Goal: Information Seeking & Learning: Learn about a topic

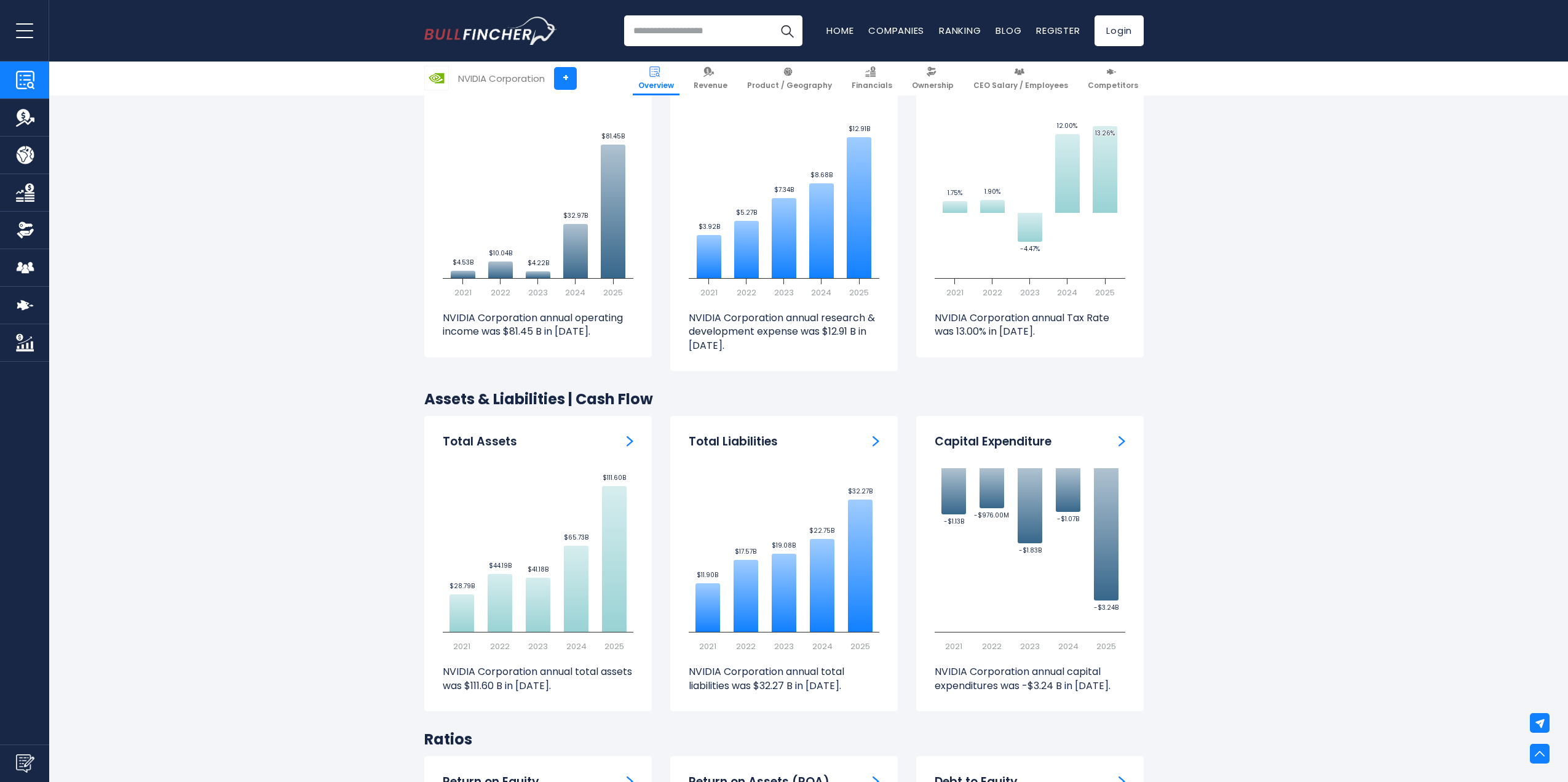
scroll to position [2091, 0]
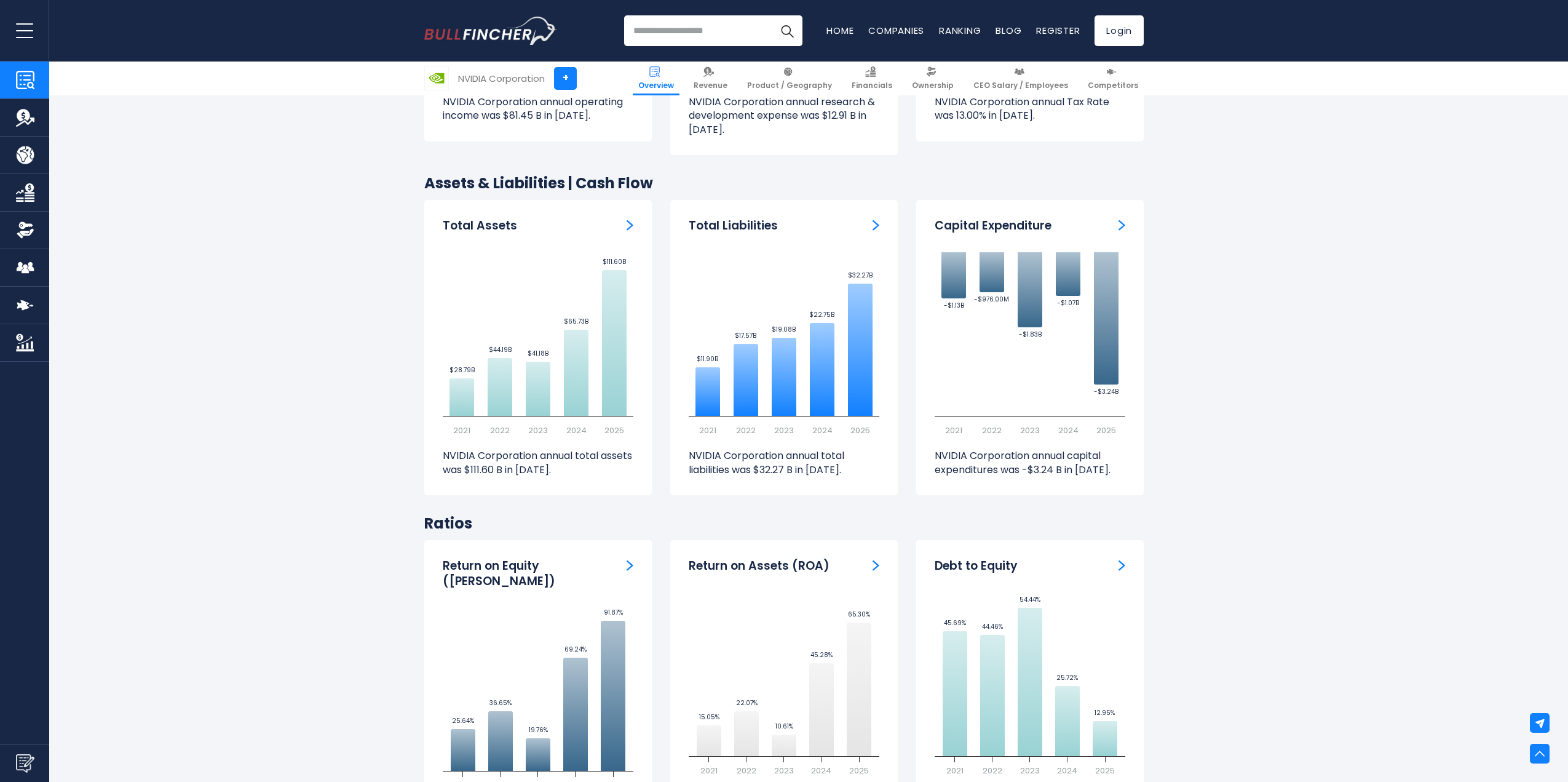
click at [630, 219] on img "Total Assets" at bounding box center [630, 225] width 7 height 11
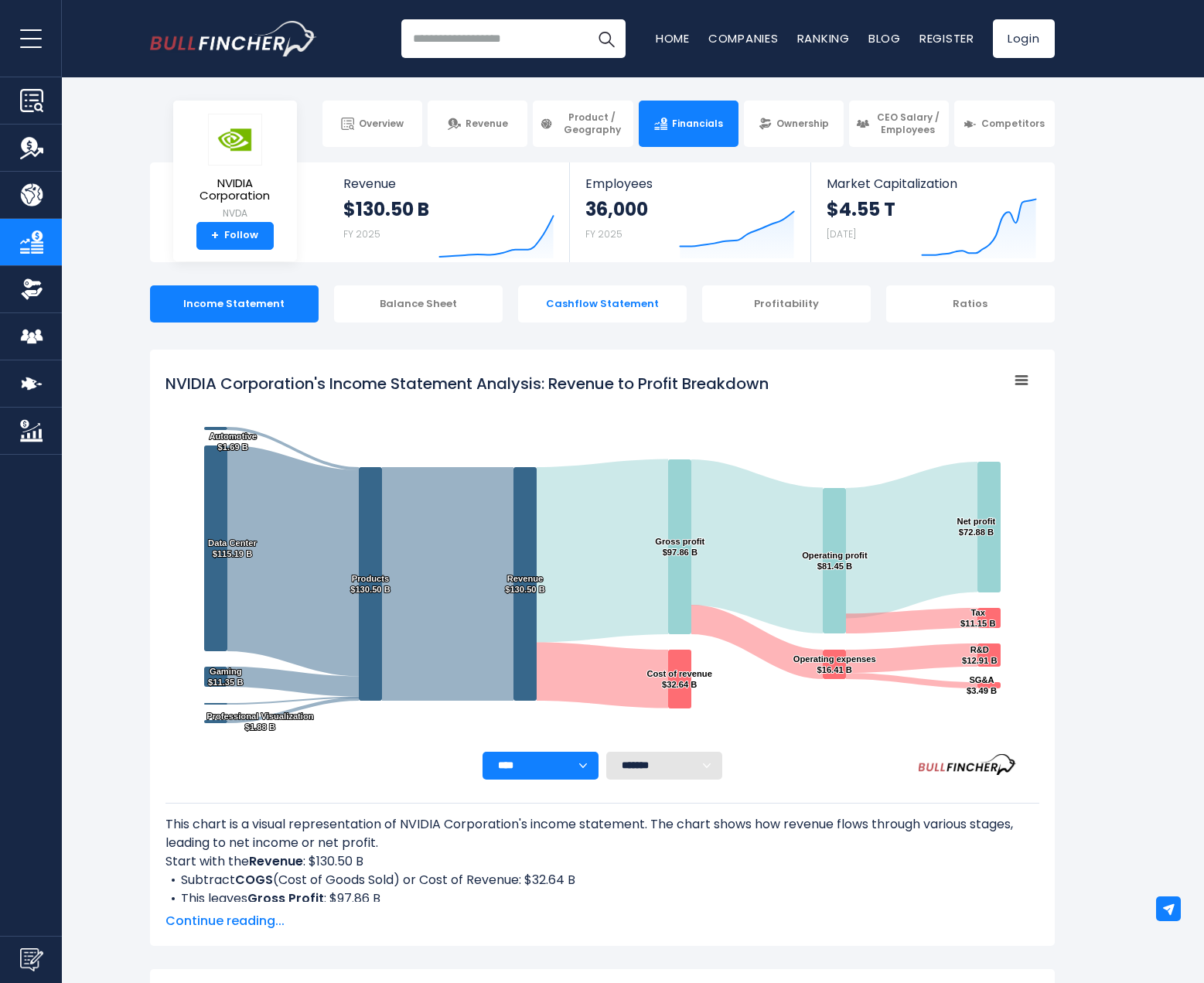
click at [568, 303] on div "Cashflow Statement" at bounding box center [602, 304] width 168 height 37
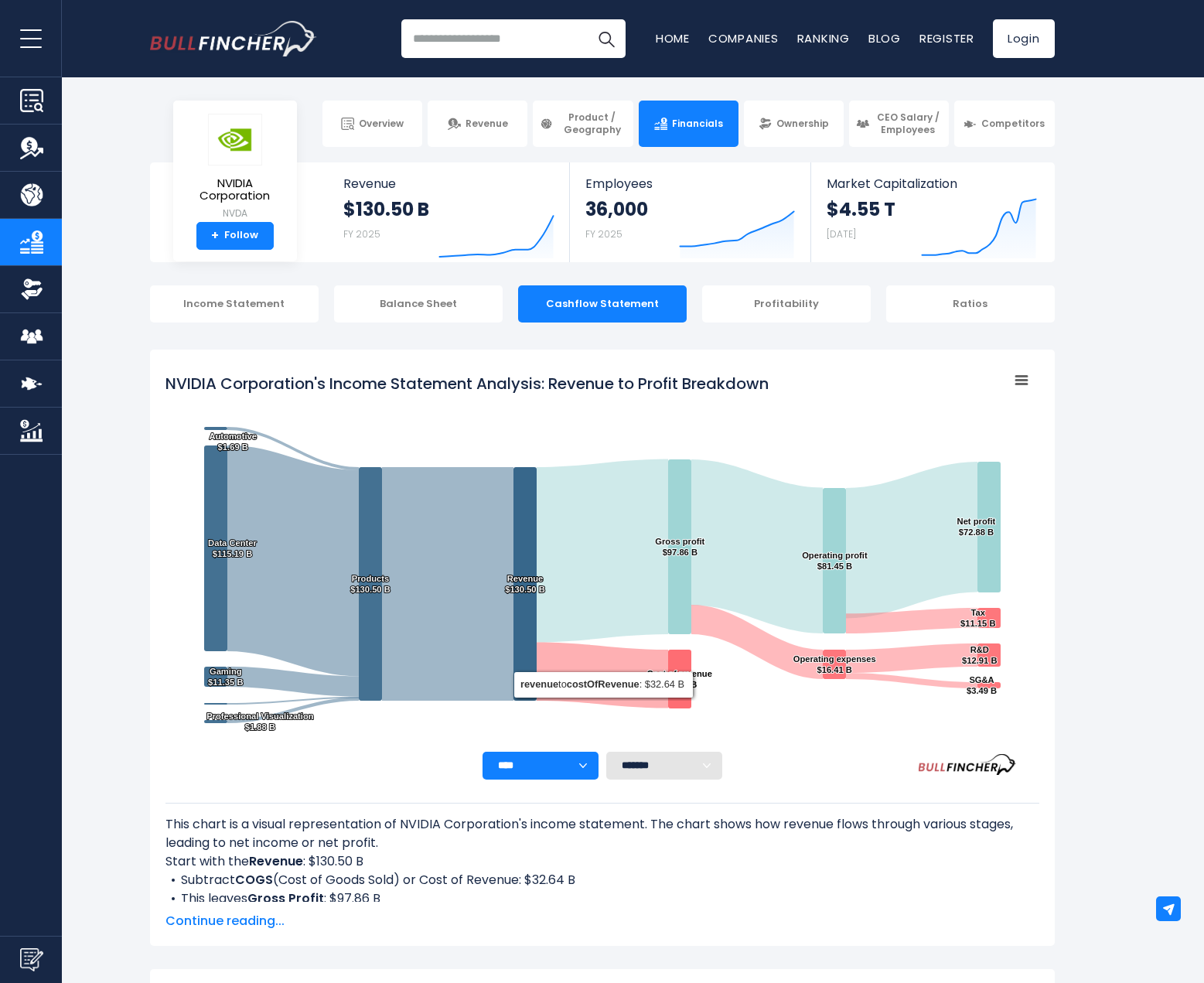
click at [588, 771] on select "**** **** **** **** **** ****" at bounding box center [540, 765] width 116 height 28
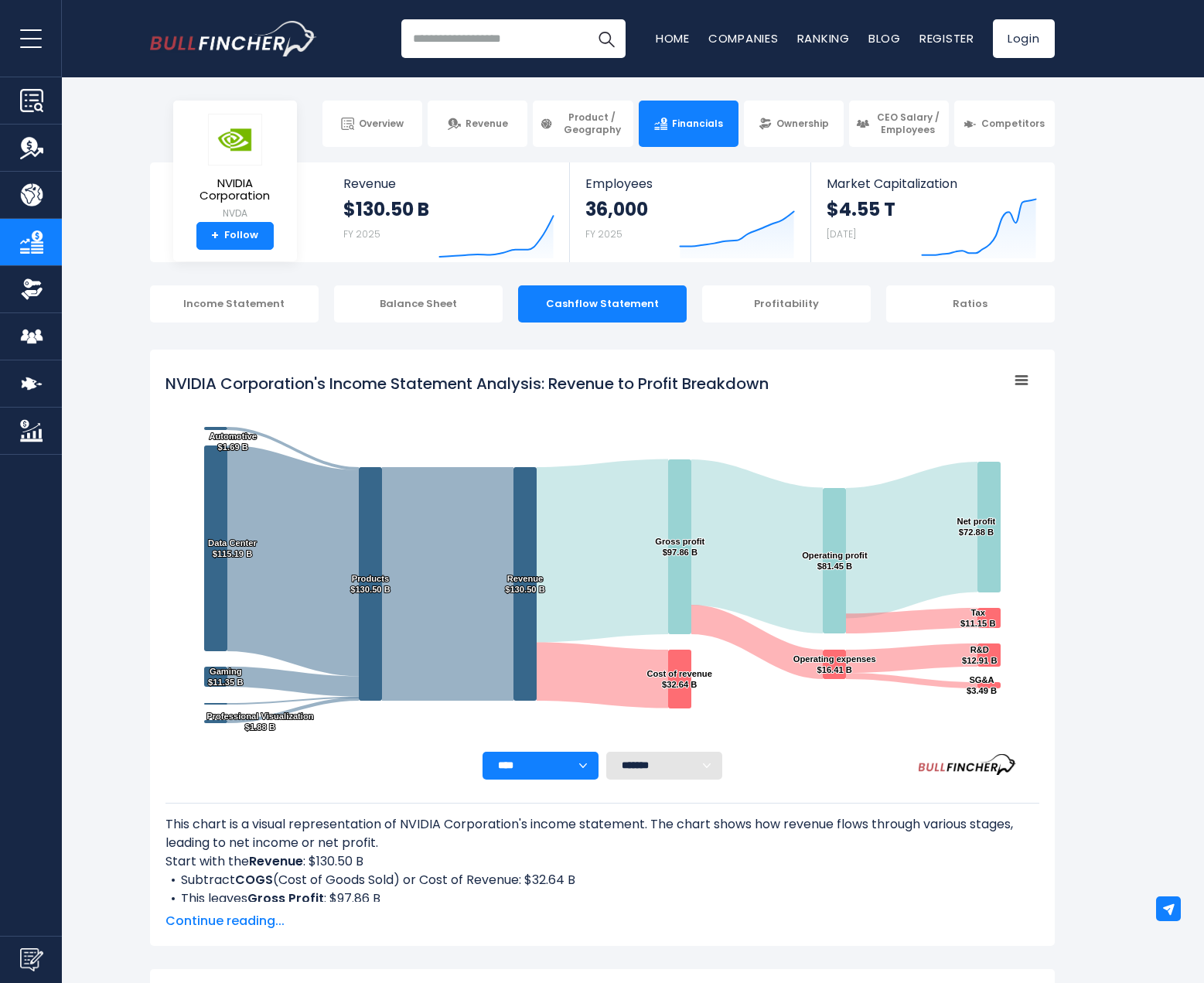
select select "****"
click at [482, 751] on select "**** **** **** **** **** ****" at bounding box center [540, 765] width 116 height 28
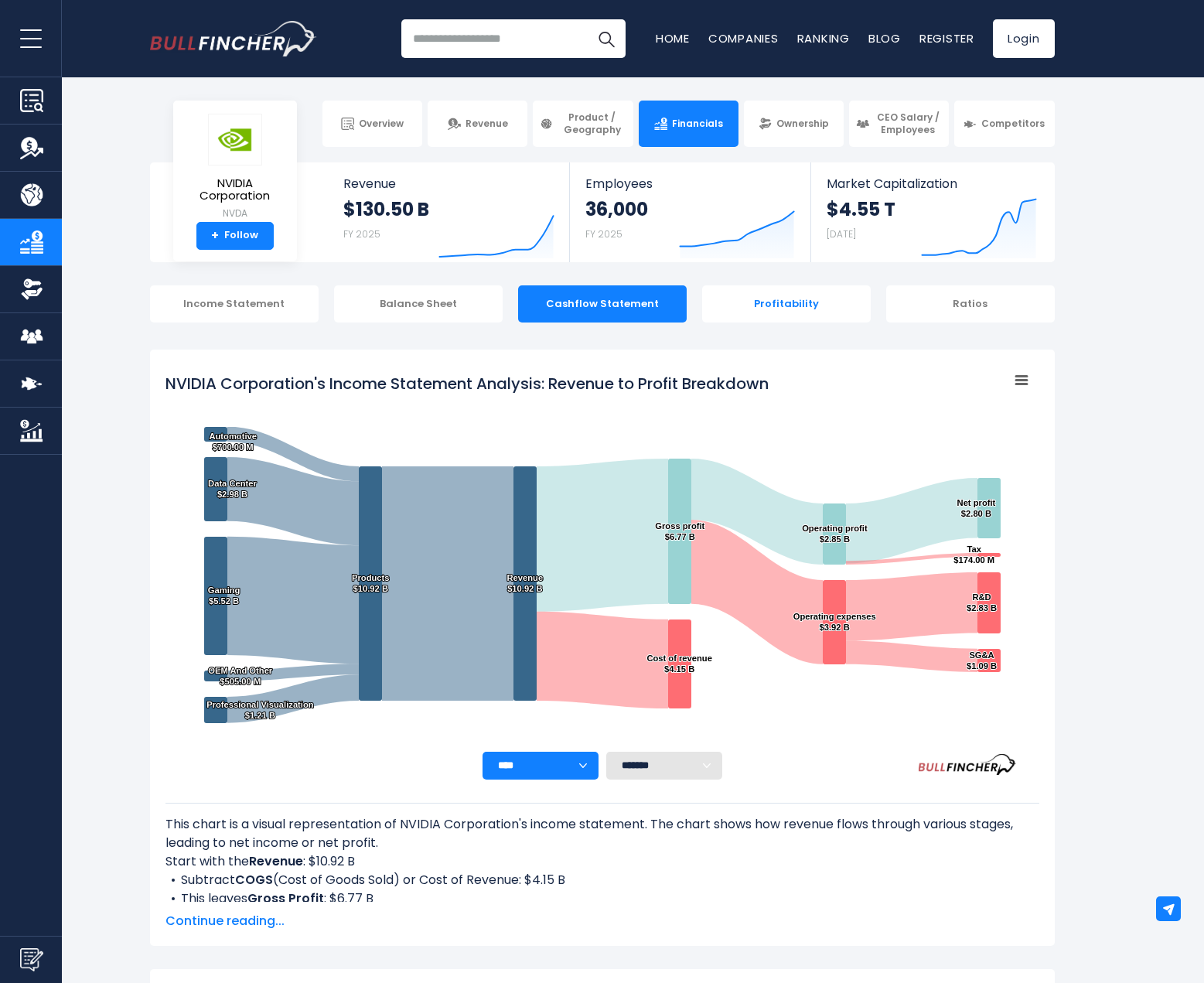
click at [808, 302] on div "Profitability" at bounding box center [786, 304] width 168 height 37
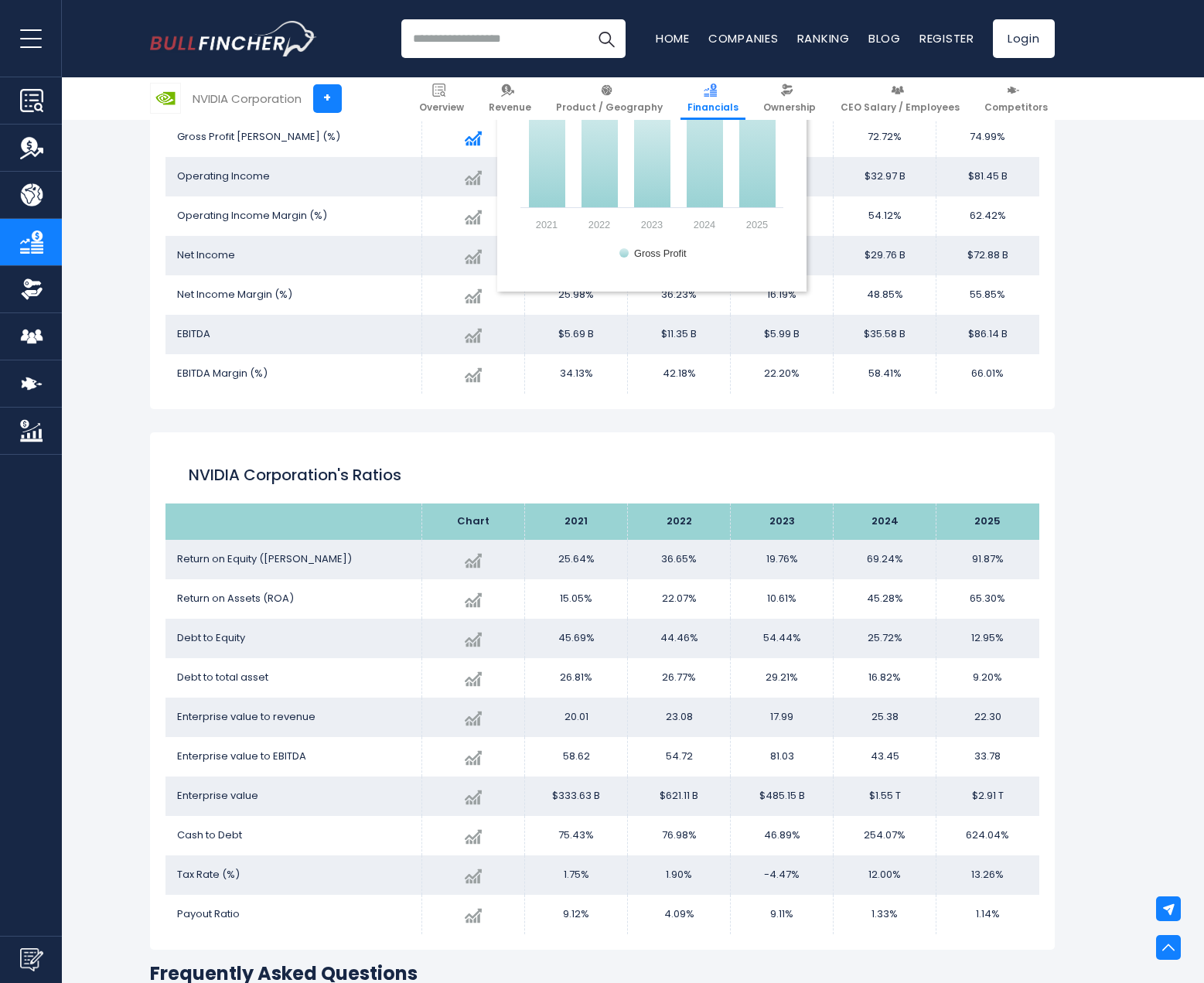
scroll to position [2774, 0]
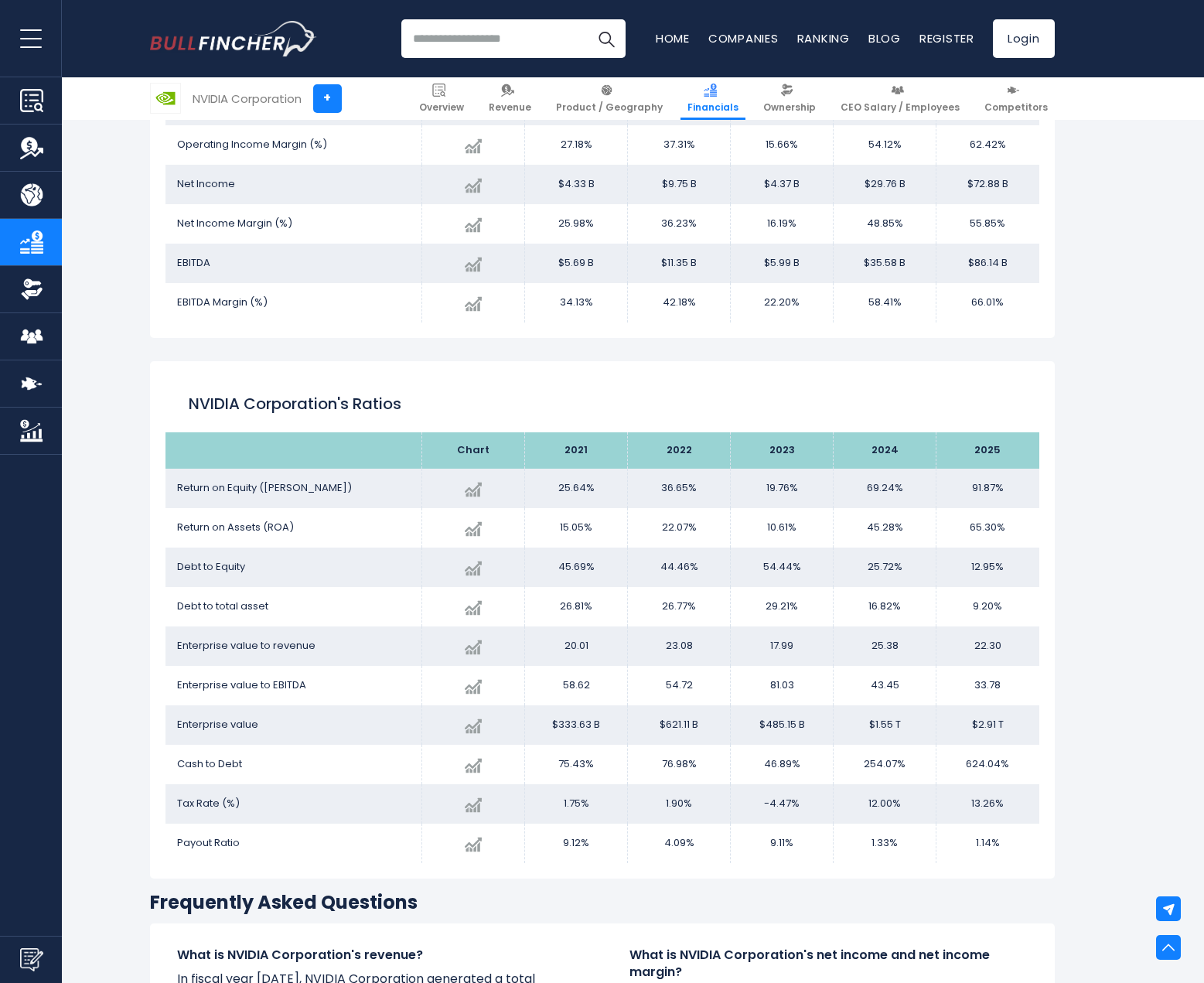
click at [568, 485] on td "25.64%" at bounding box center [576, 488] width 103 height 39
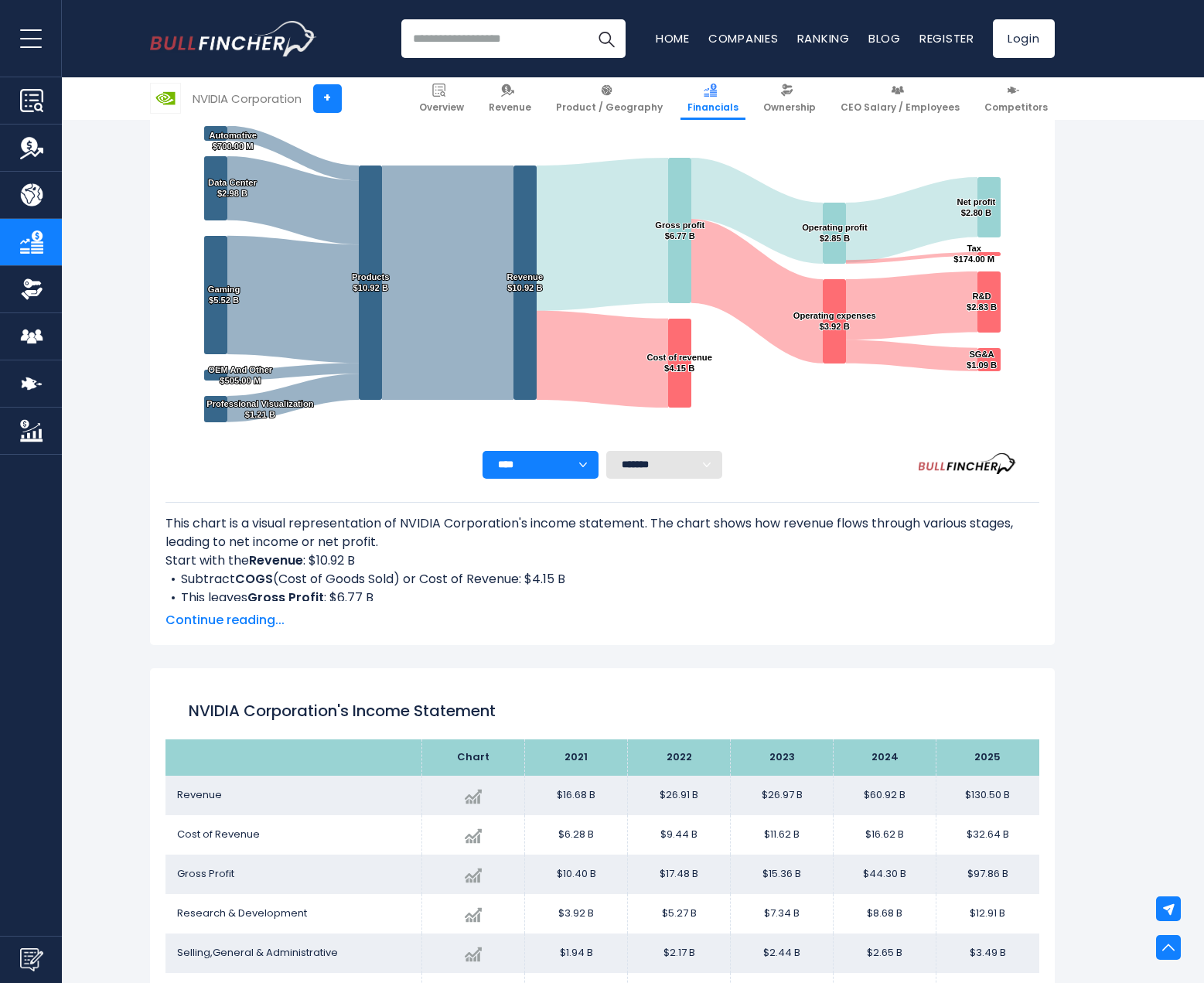
scroll to position [0, 0]
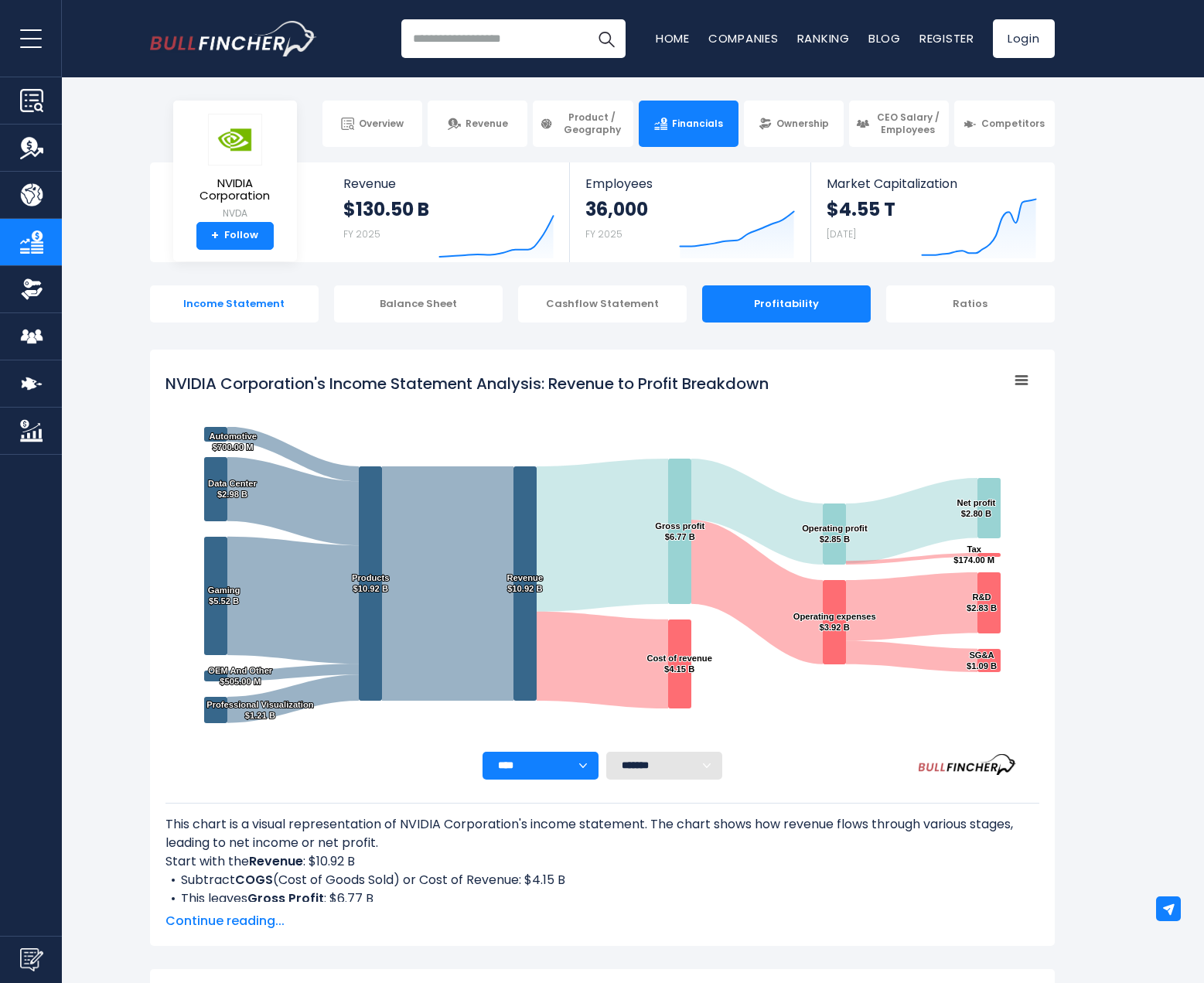
click at [248, 303] on div "Income Statement" at bounding box center [233, 304] width 168 height 37
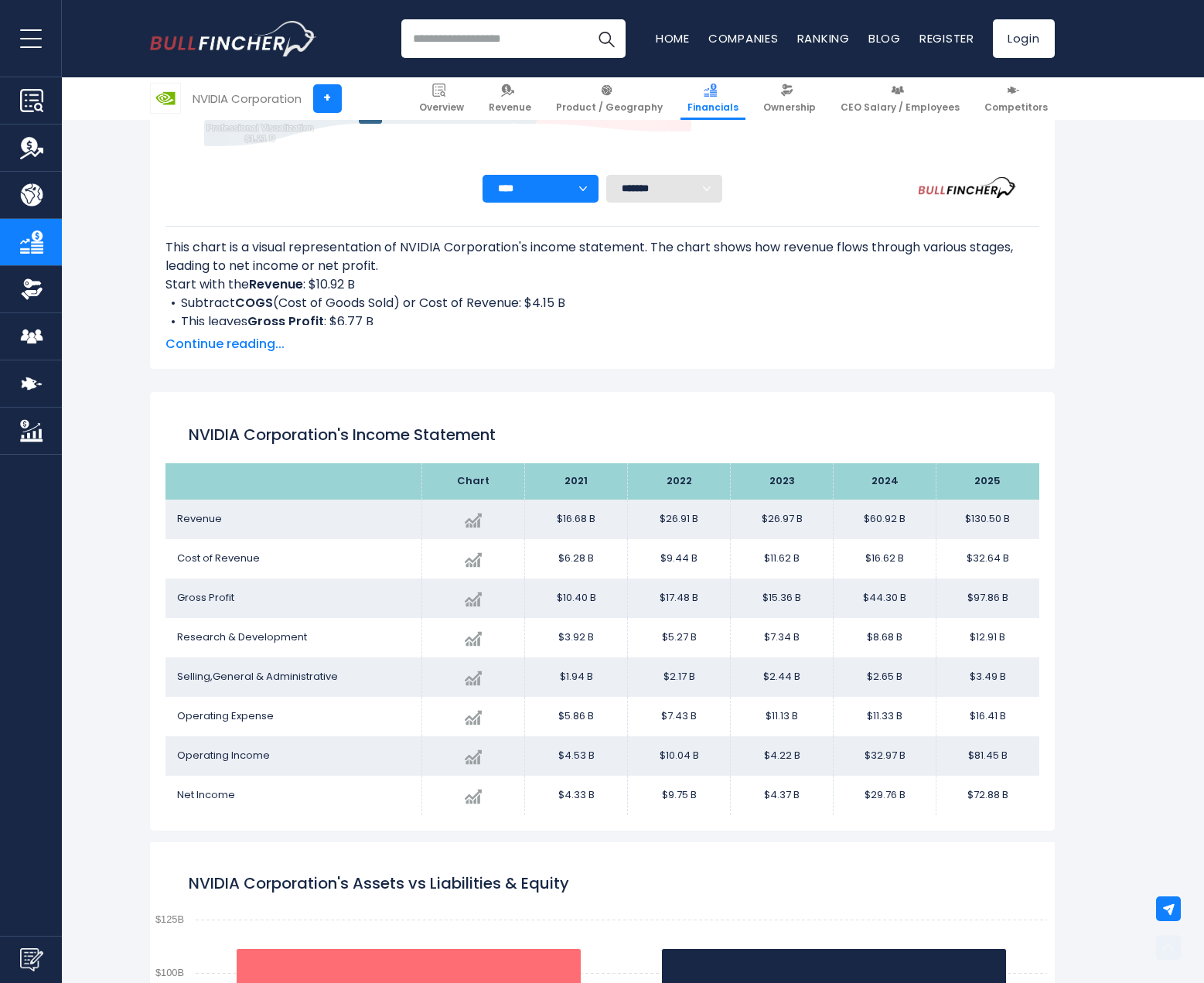
scroll to position [838, 0]
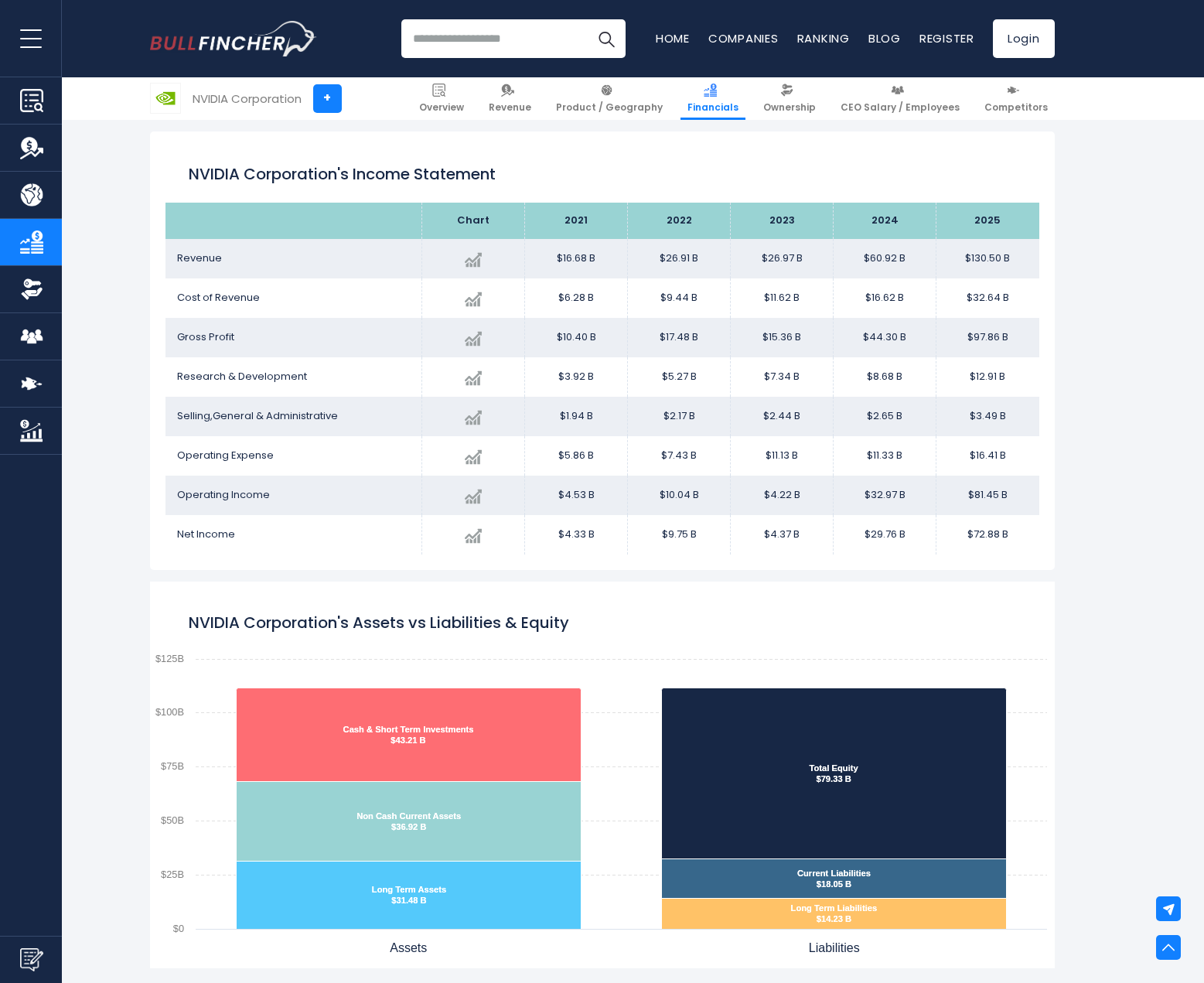
click at [207, 258] on span "Revenue" at bounding box center [199, 258] width 45 height 14
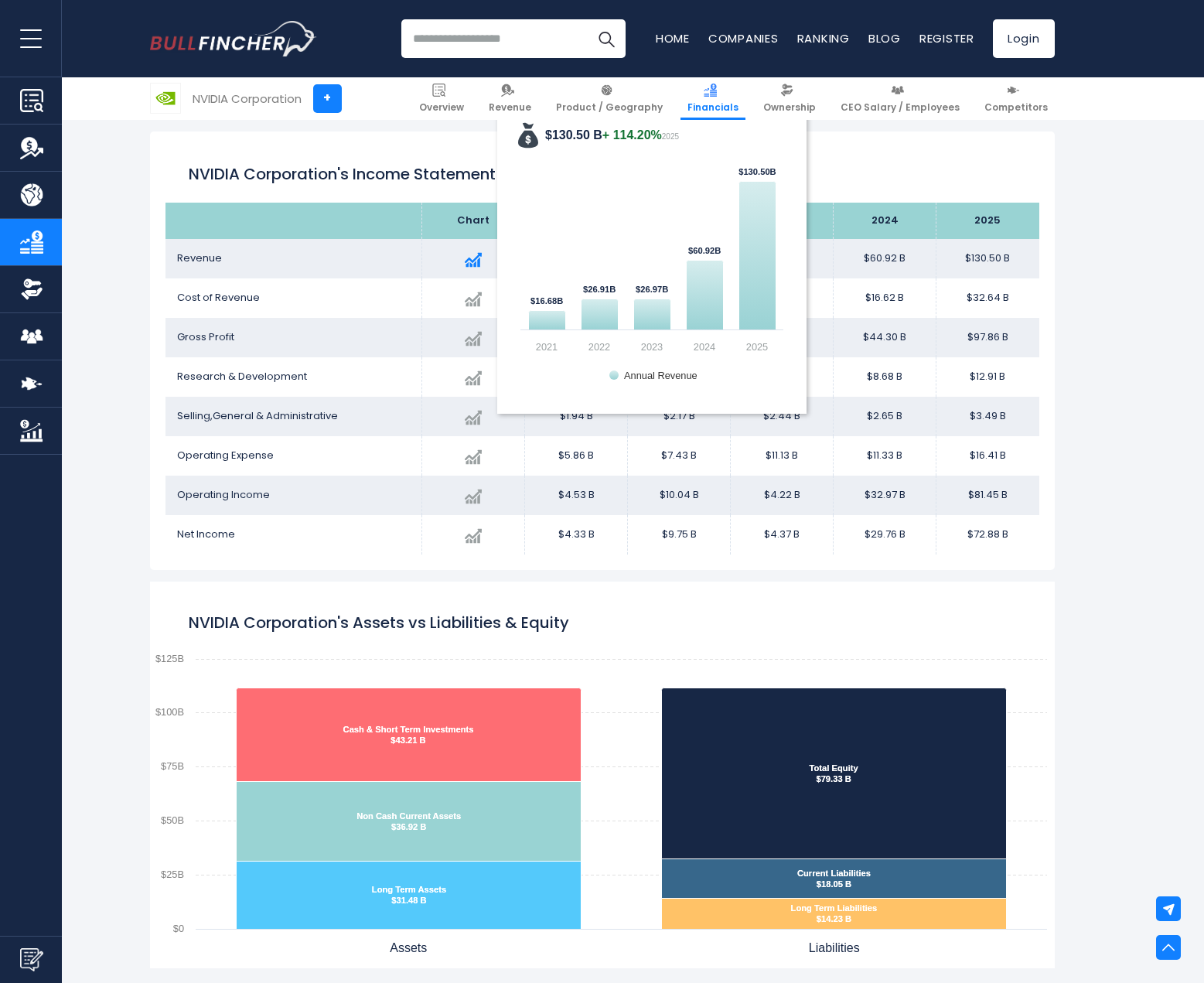
click at [482, 258] on div "Created with Highcharts 12.1.2 $130.50 B + 114.20% 2025 $16.68B ​ $16.68B $26.9…" at bounding box center [473, 258] width 79 height 28
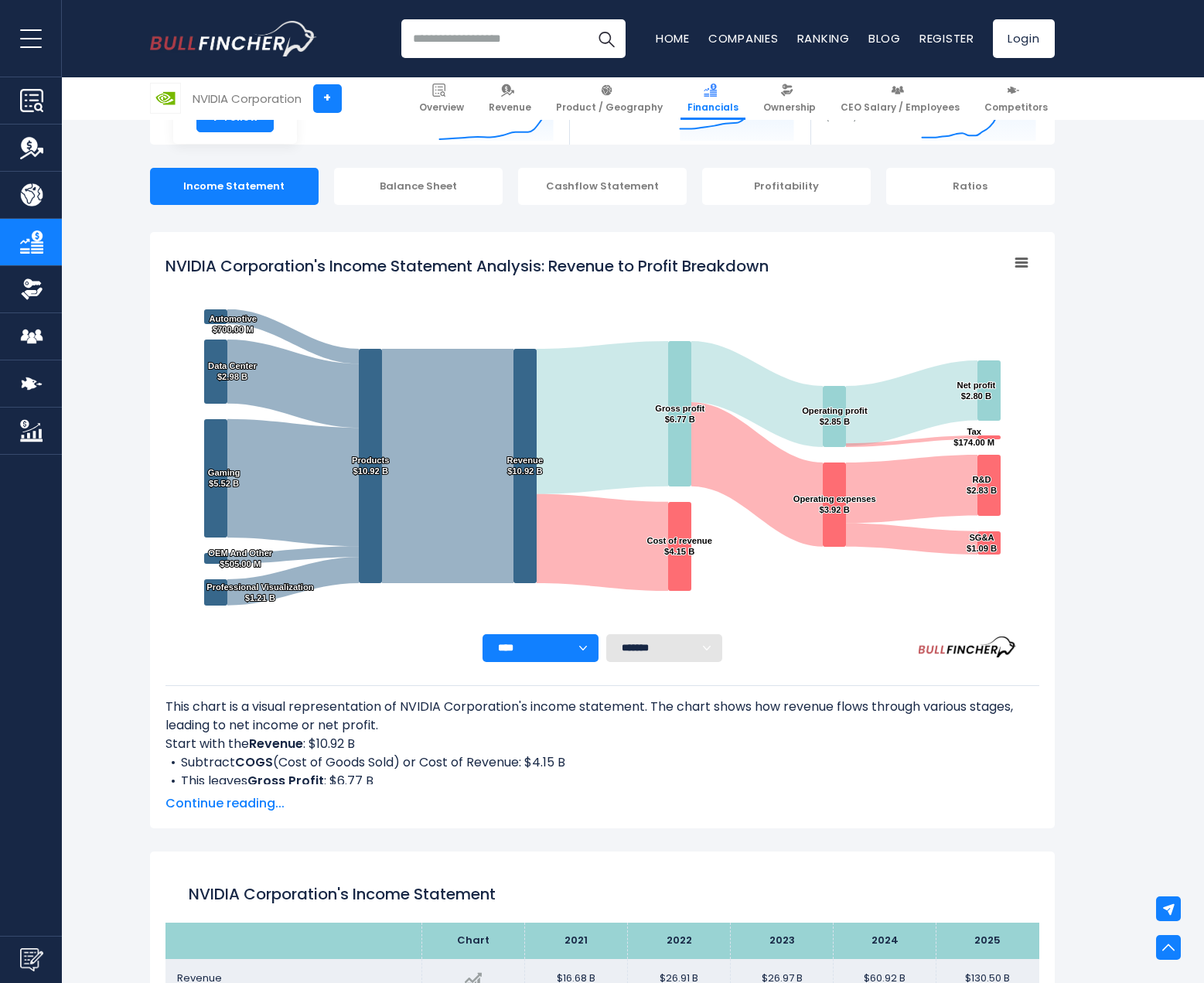
scroll to position [0, 0]
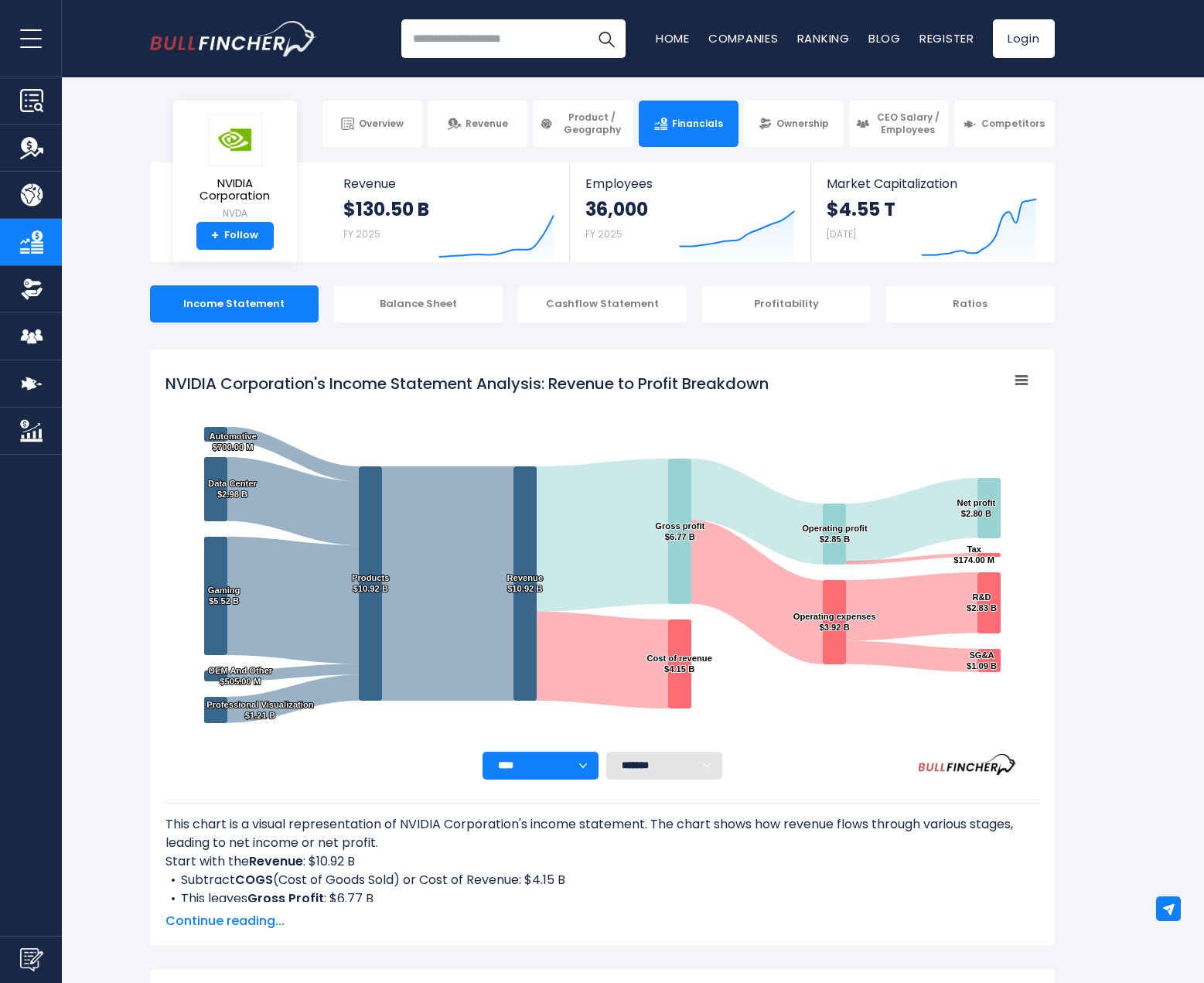
click at [230, 305] on div "Income Statement" at bounding box center [233, 304] width 168 height 37
click at [387, 135] on link "Overview" at bounding box center [373, 124] width 100 height 46
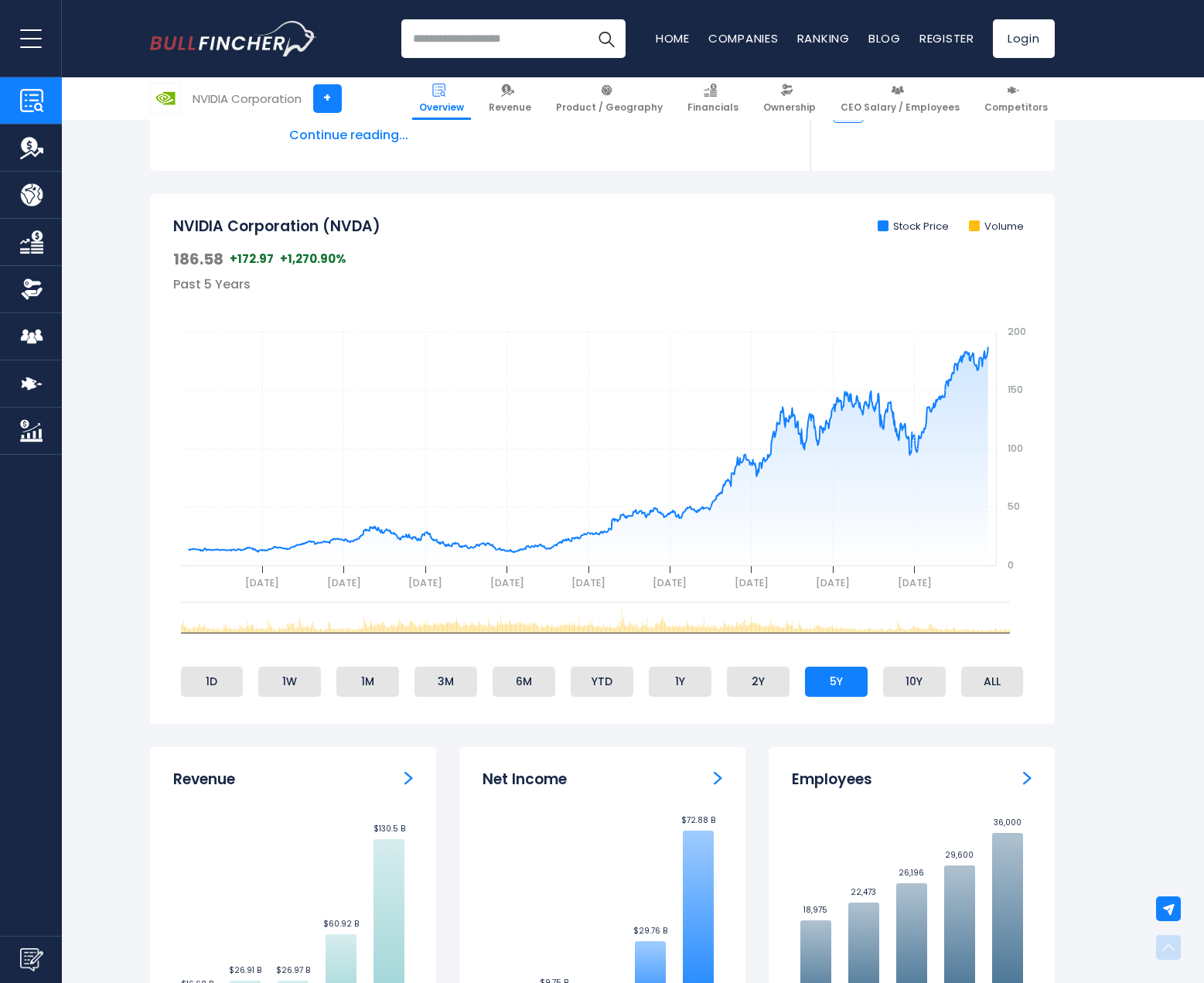
scroll to position [464, 0]
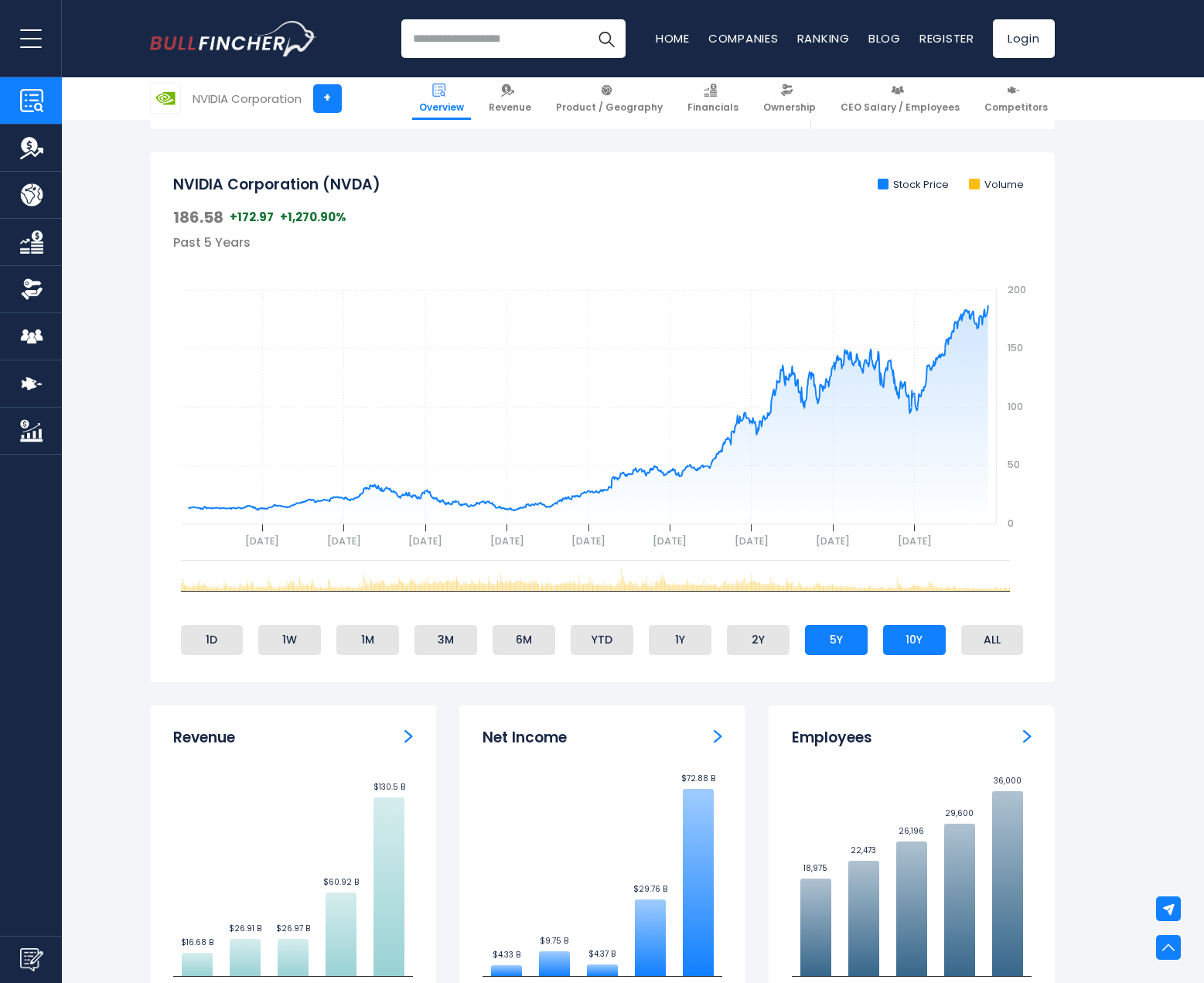
click at [907, 639] on li "10Y" at bounding box center [914, 639] width 62 height 30
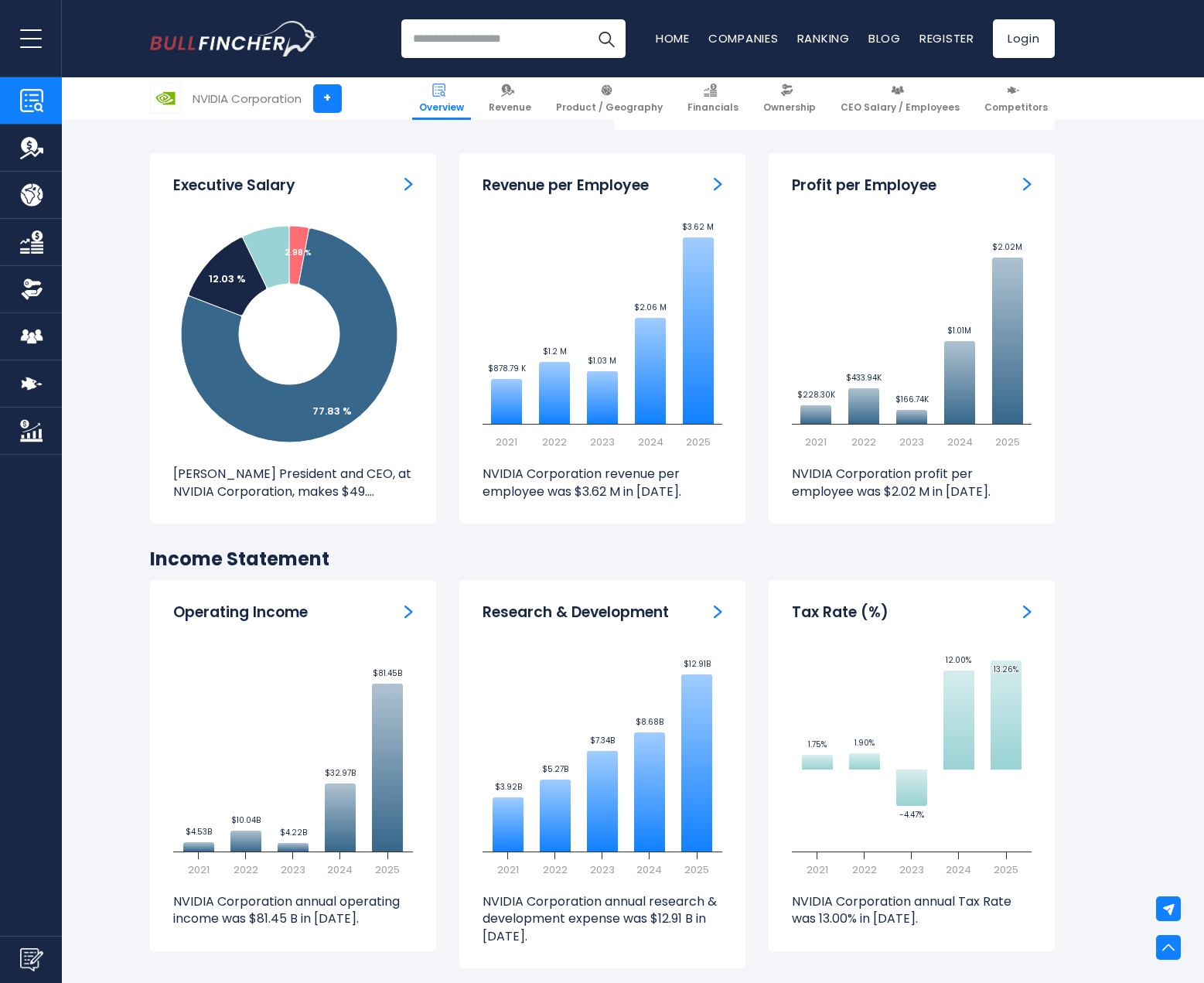
scroll to position [1933, 0]
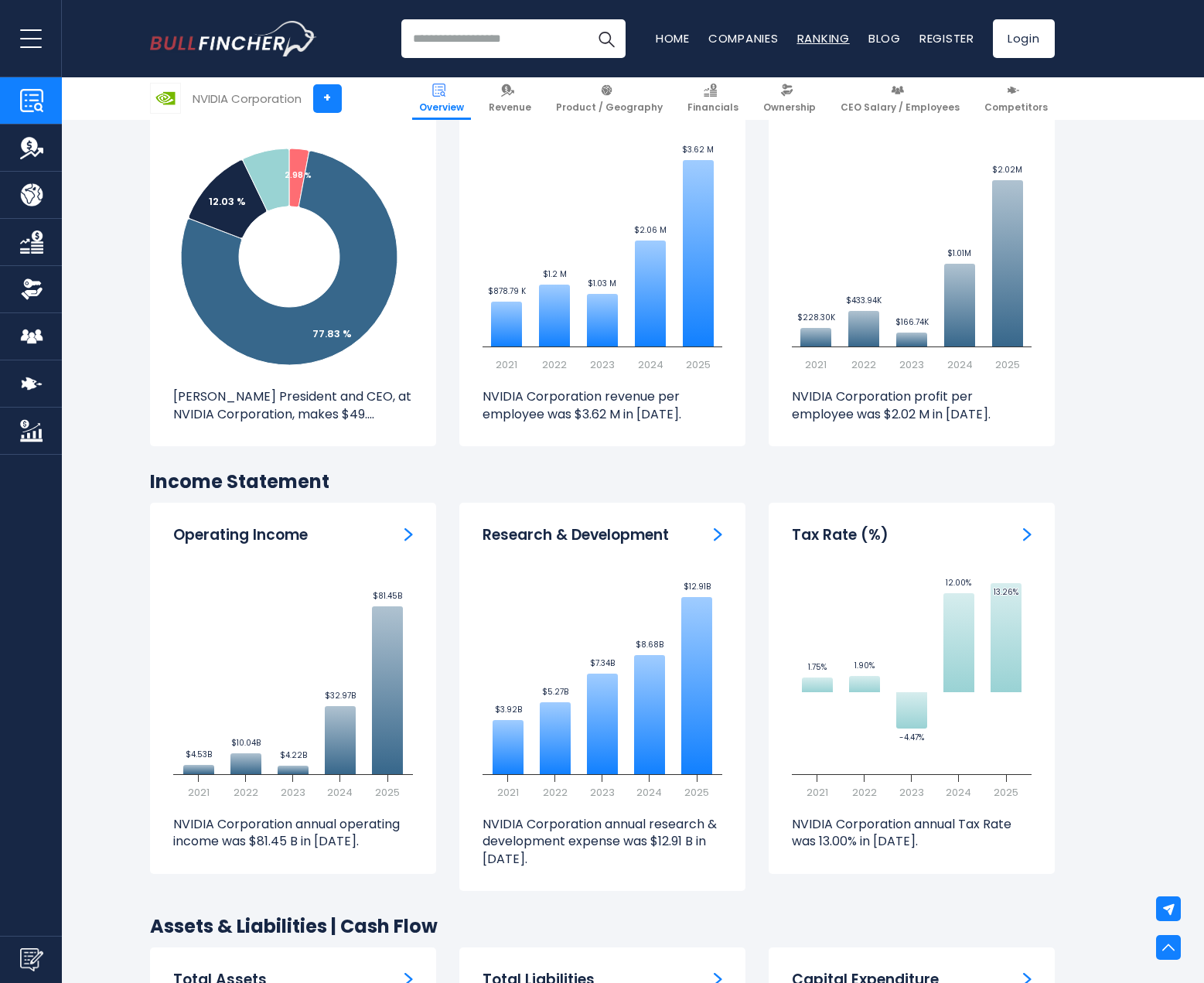
click at [810, 37] on link "Ranking" at bounding box center [823, 37] width 53 height 16
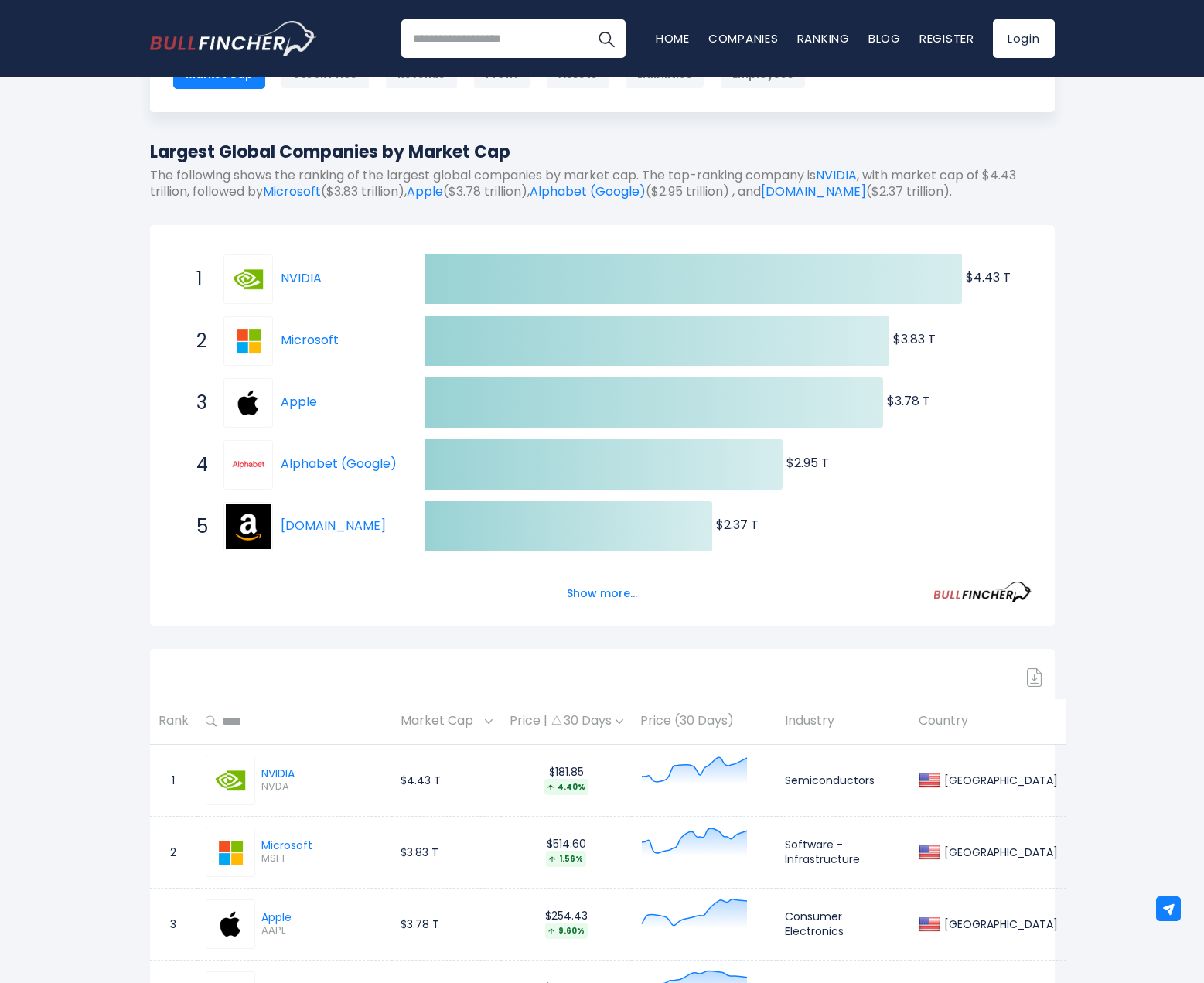
scroll to position [232, 0]
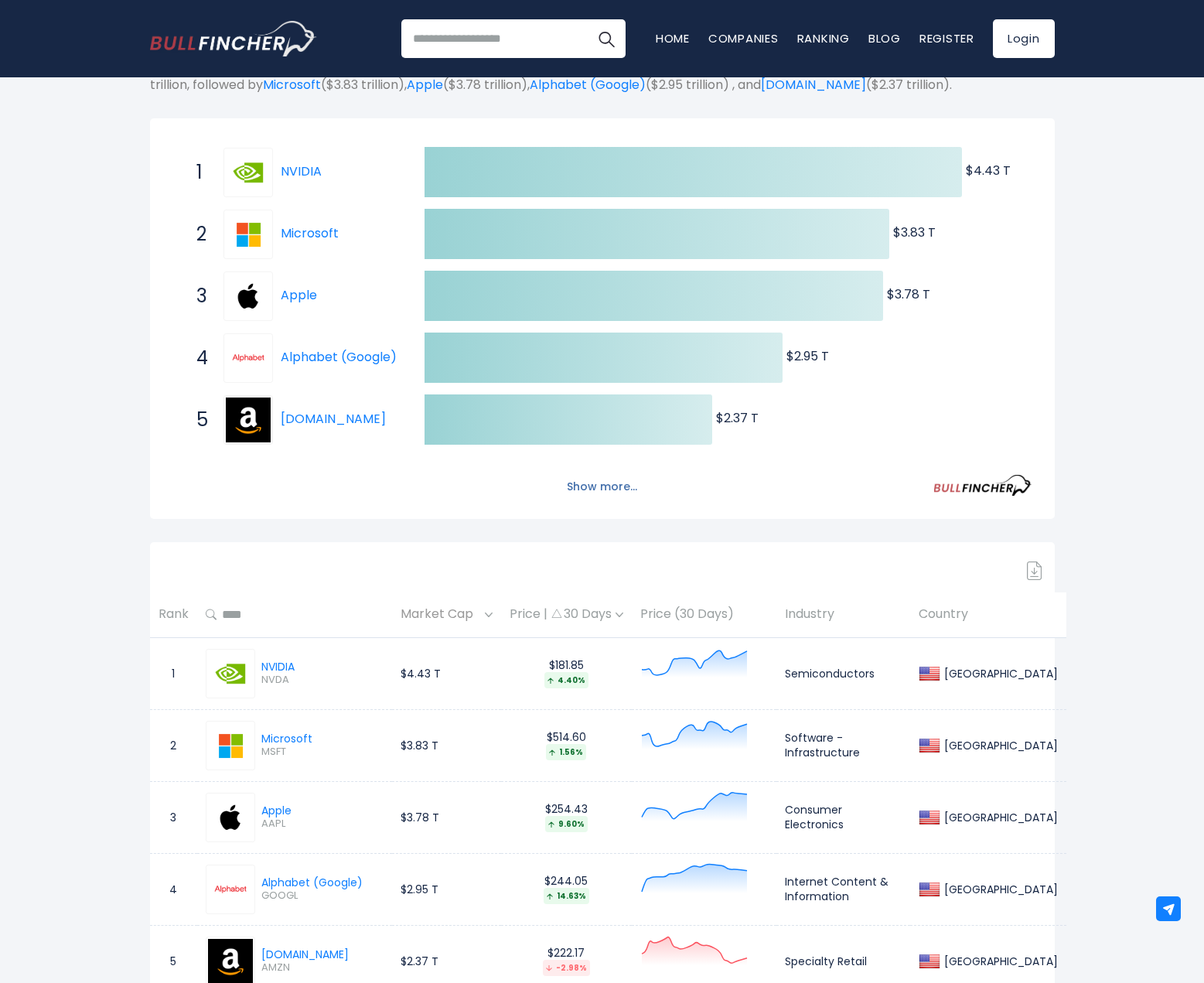
click at [591, 484] on button "Show more..." at bounding box center [602, 486] width 89 height 26
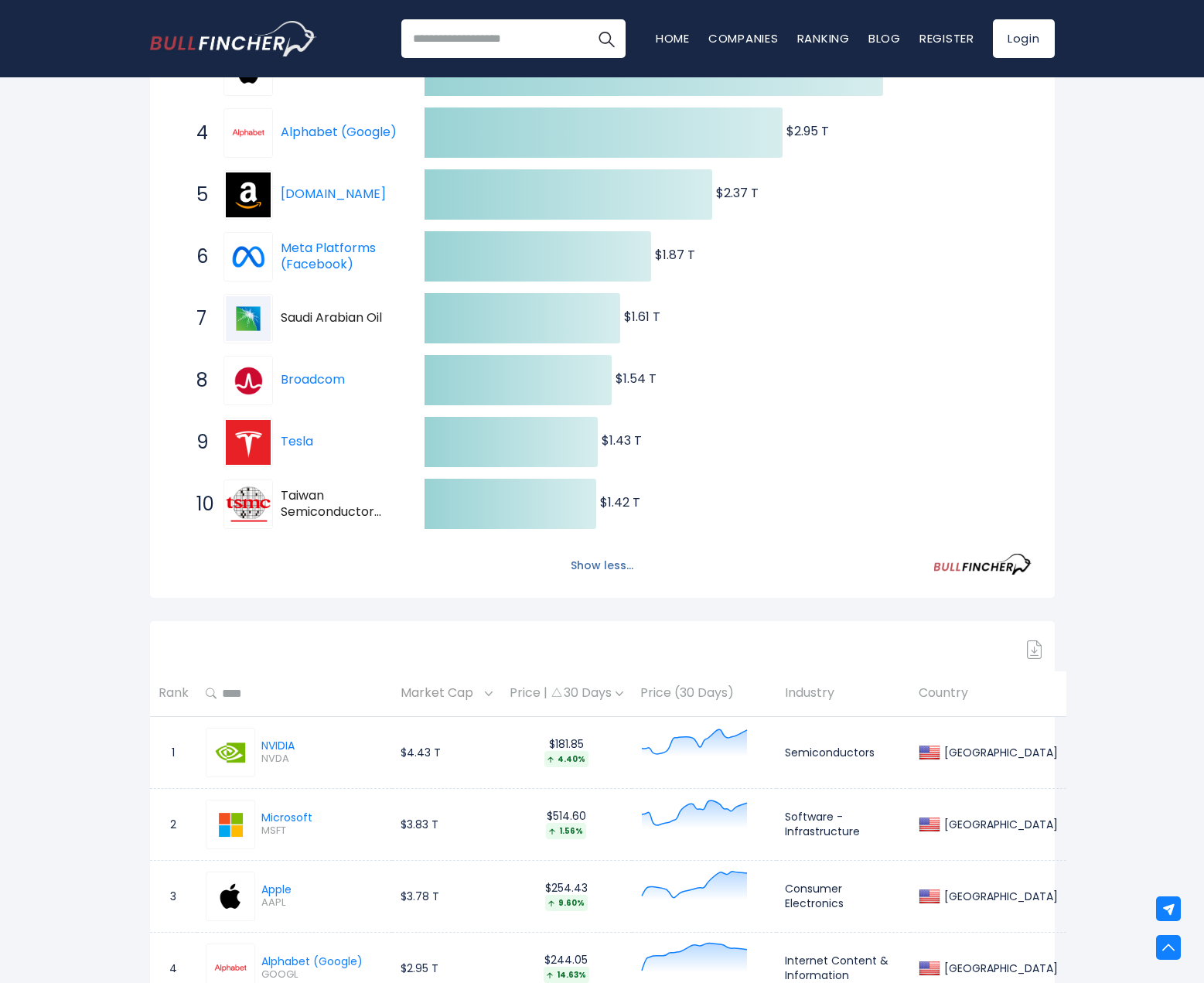
scroll to position [464, 0]
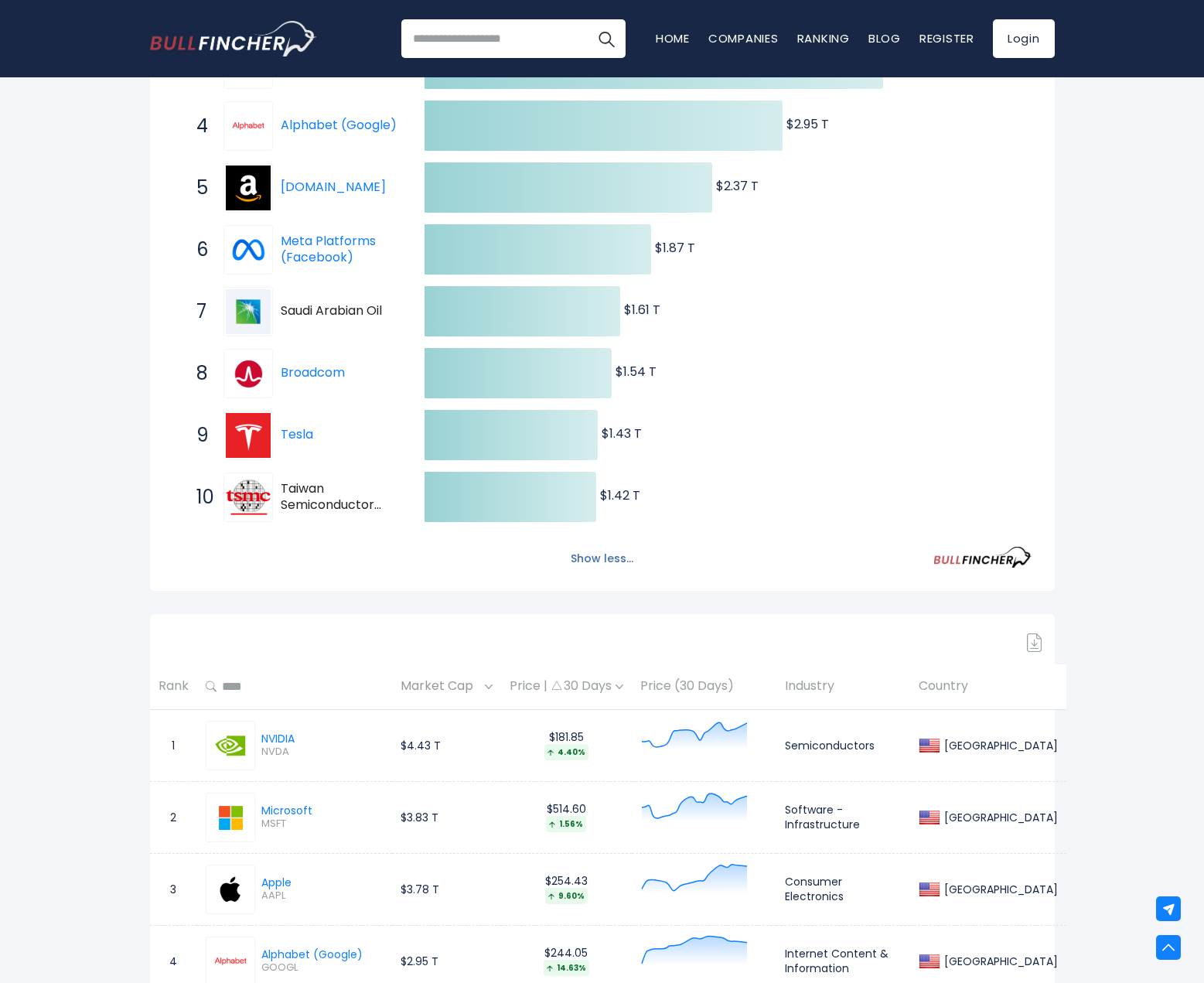
click at [596, 550] on button "Show less..." at bounding box center [602, 558] width 81 height 26
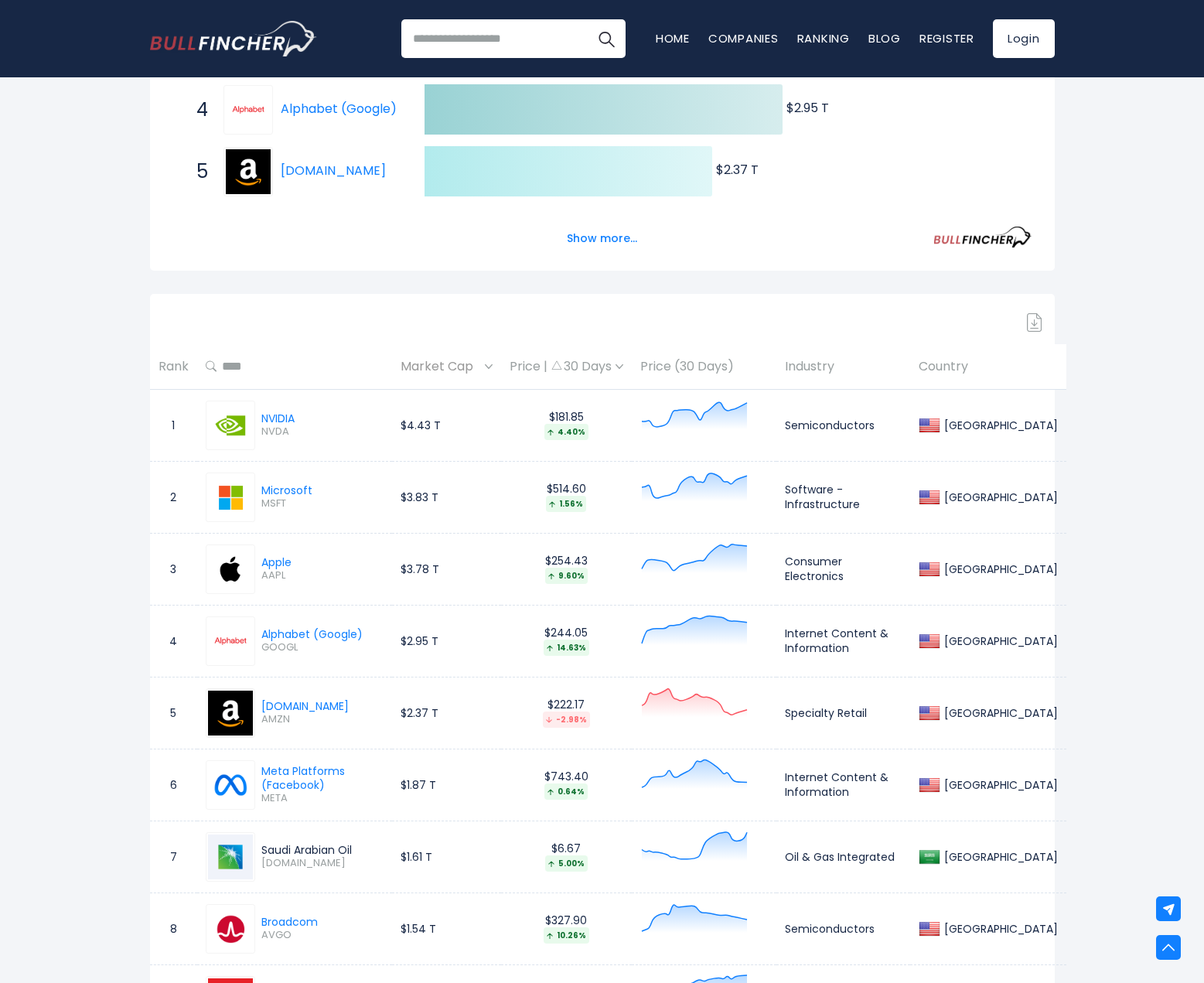
scroll to position [298, 0]
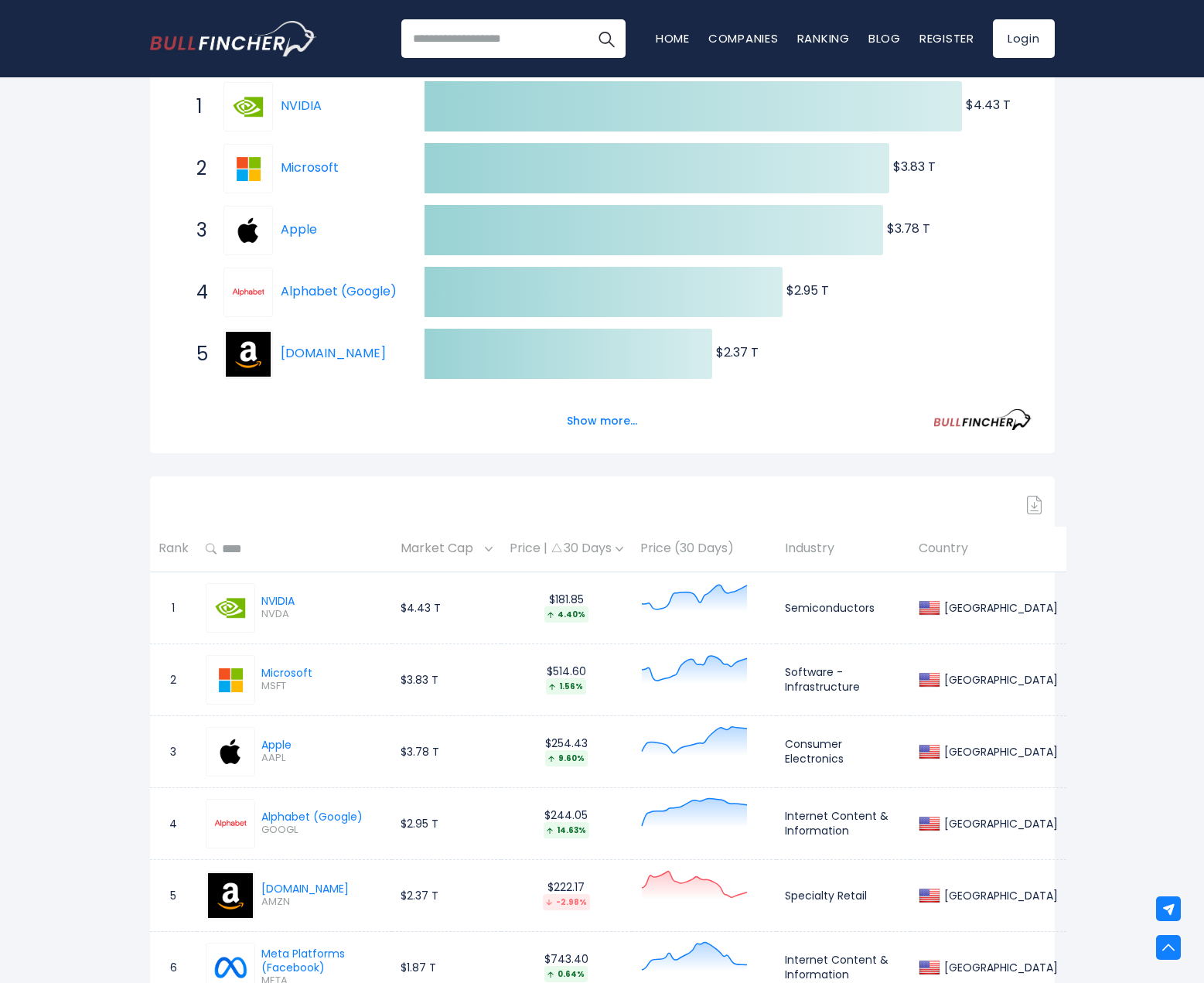
click at [501, 37] on input "search" at bounding box center [513, 38] width 224 height 38
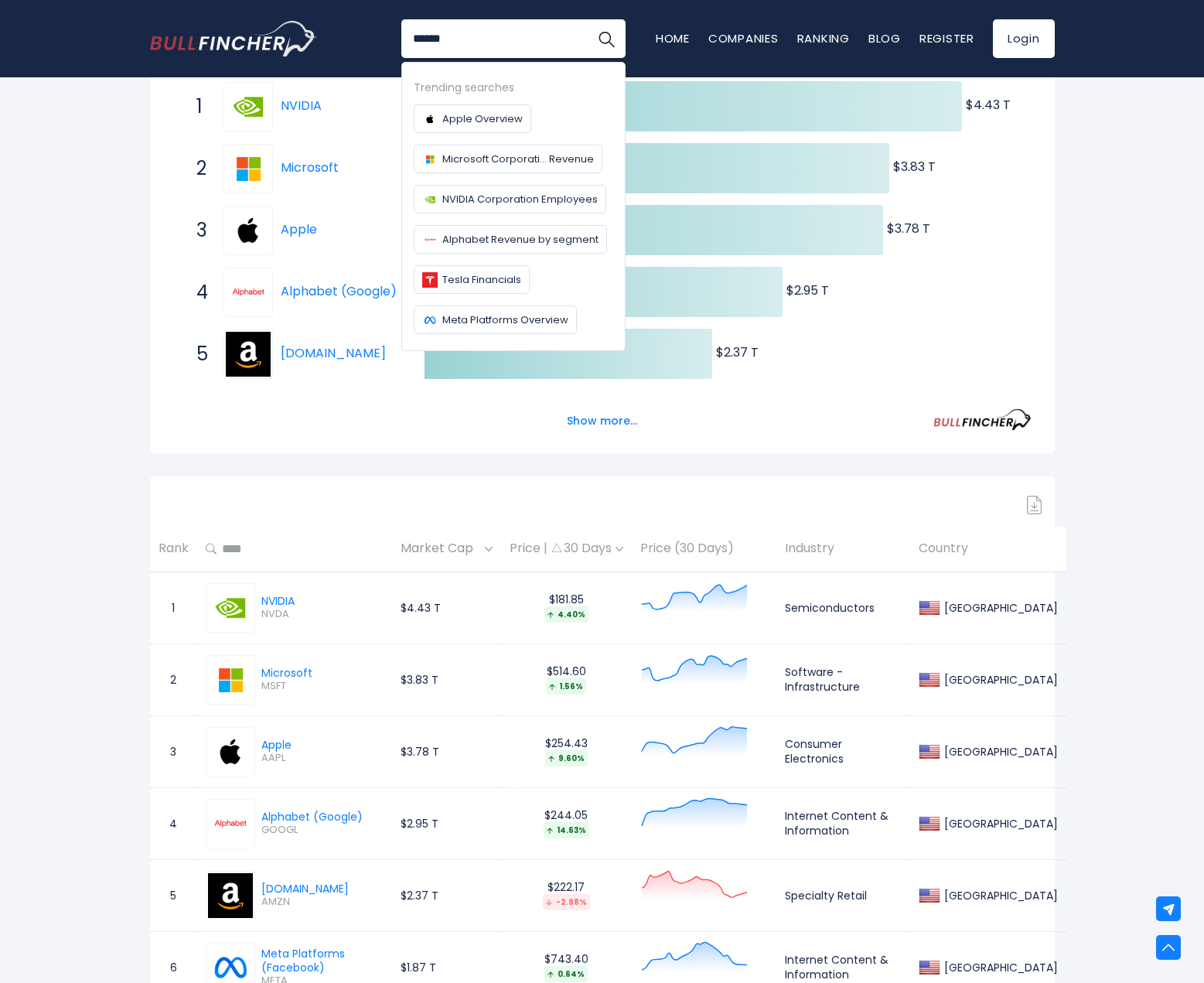
type input "******"
click at [587, 19] on button "Search" at bounding box center [606, 38] width 38 height 38
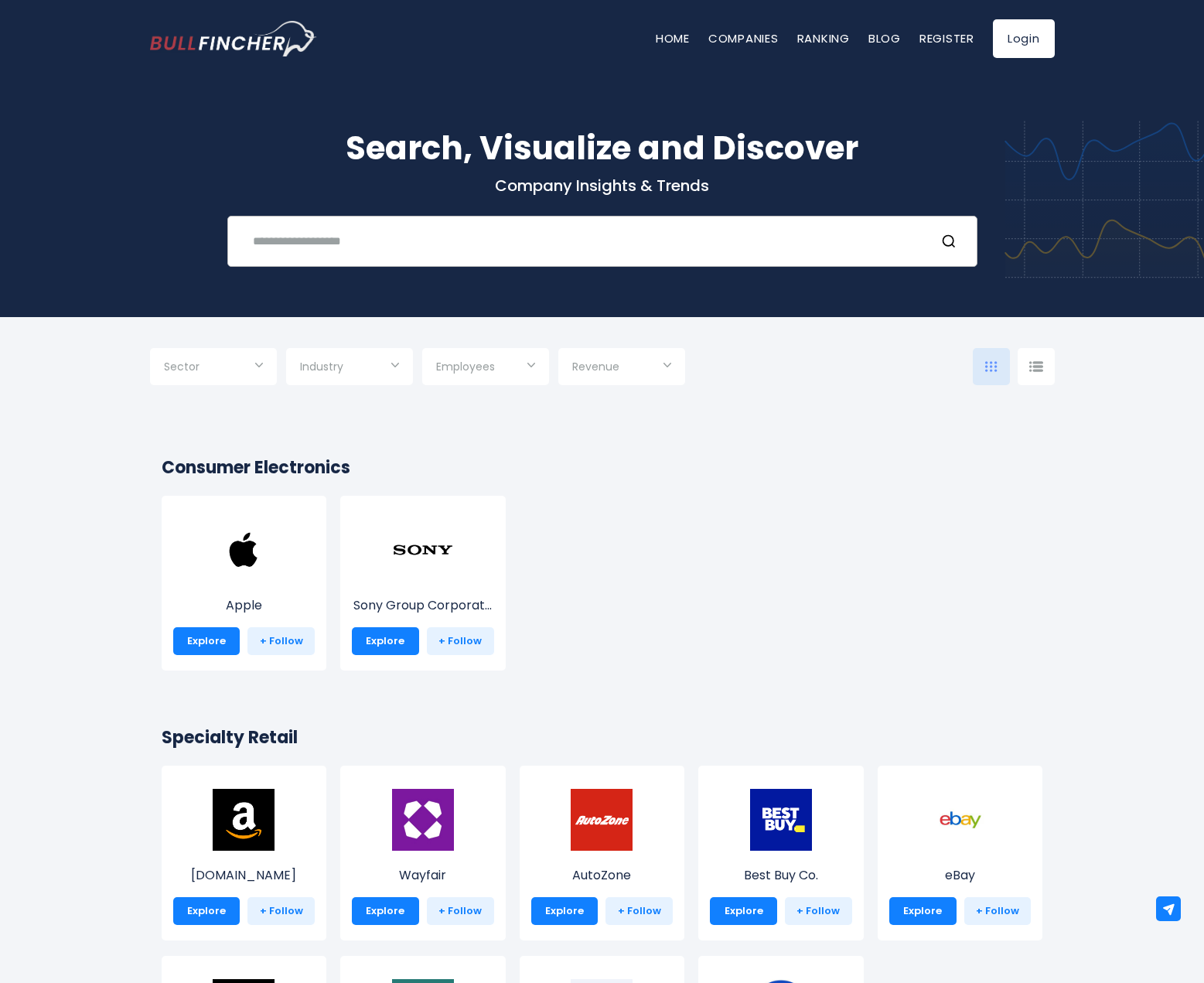
click at [412, 260] on div "Recent searches Trending searches Apple Overview" at bounding box center [602, 241] width 750 height 51
click at [304, 244] on input "text" at bounding box center [582, 241] width 679 height 29
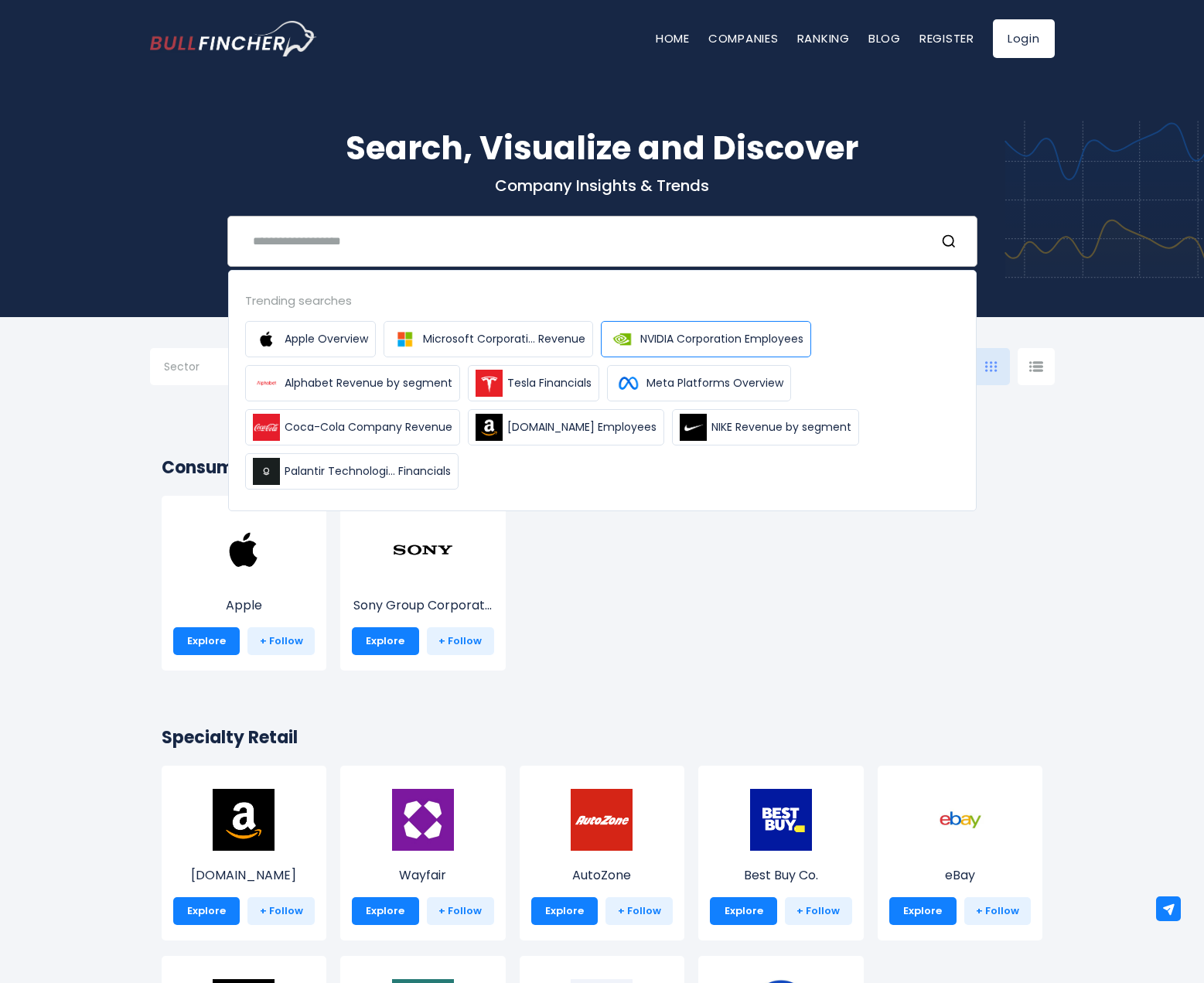
click at [706, 344] on span "NVIDIA Corporation Employees" at bounding box center [722, 338] width 163 height 16
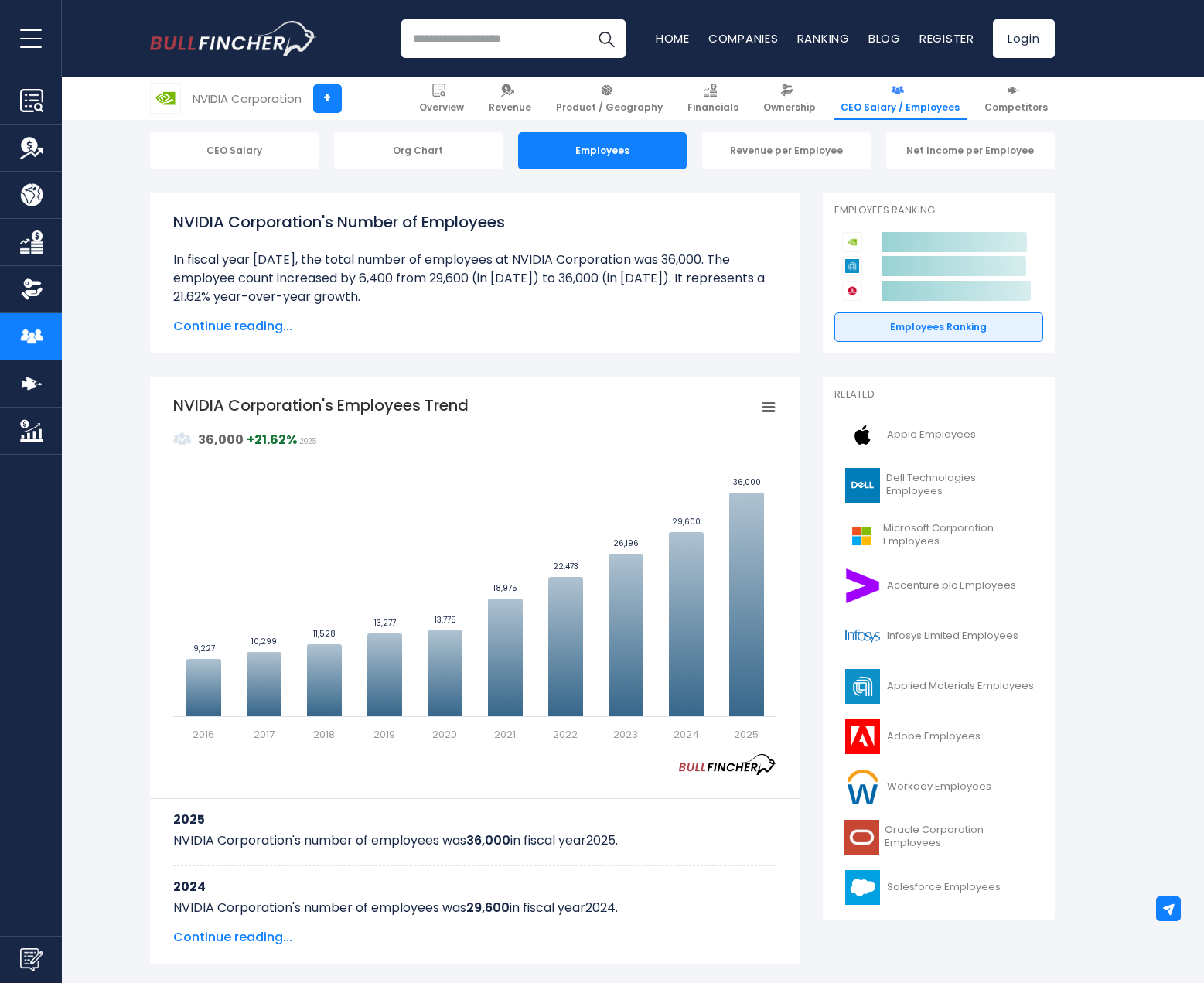
scroll to position [155, 0]
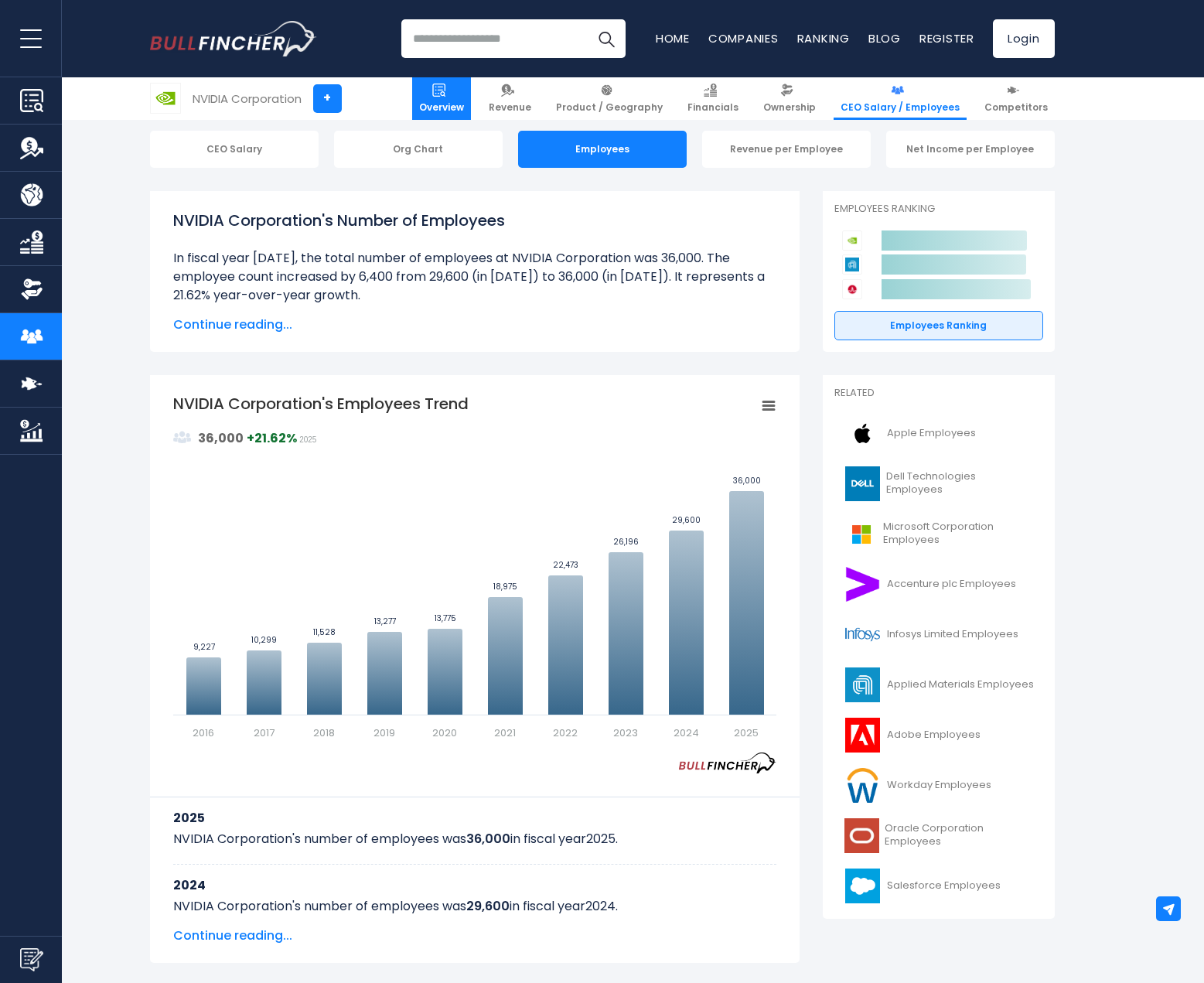
click at [446, 93] on img at bounding box center [439, 90] width 13 height 13
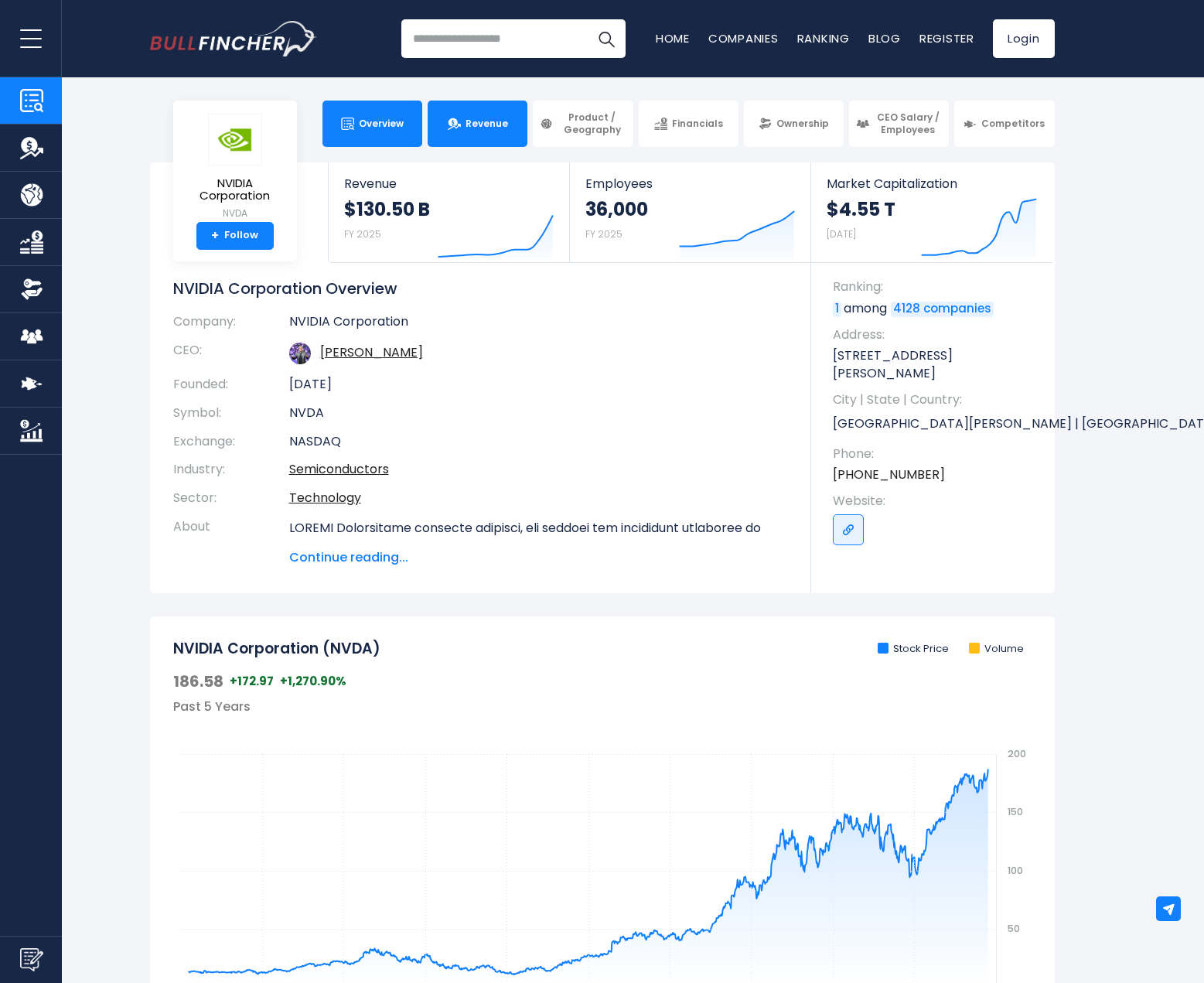
click at [463, 133] on link "Revenue" at bounding box center [478, 124] width 100 height 46
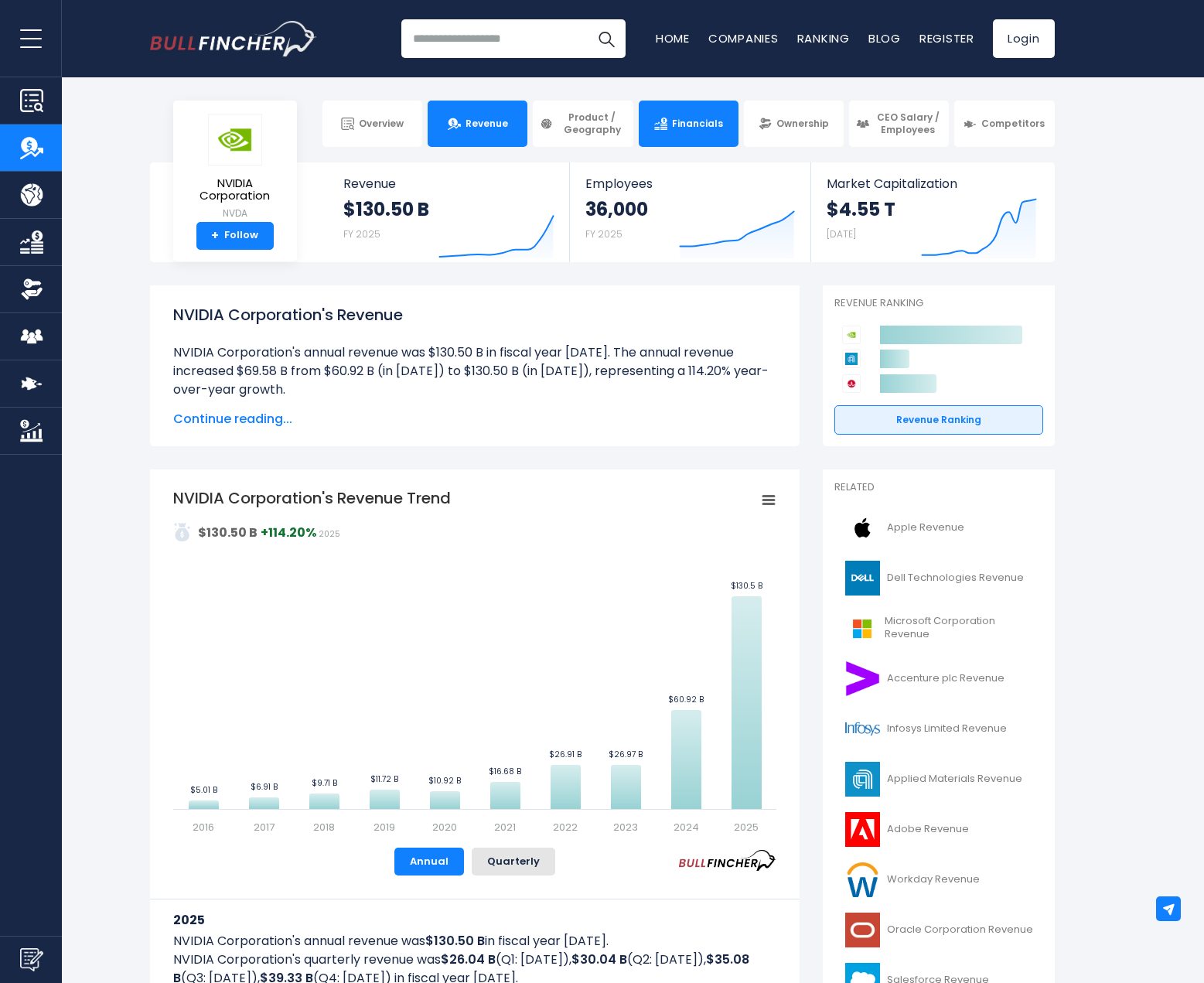
click at [672, 128] on link "Financials" at bounding box center [689, 124] width 100 height 46
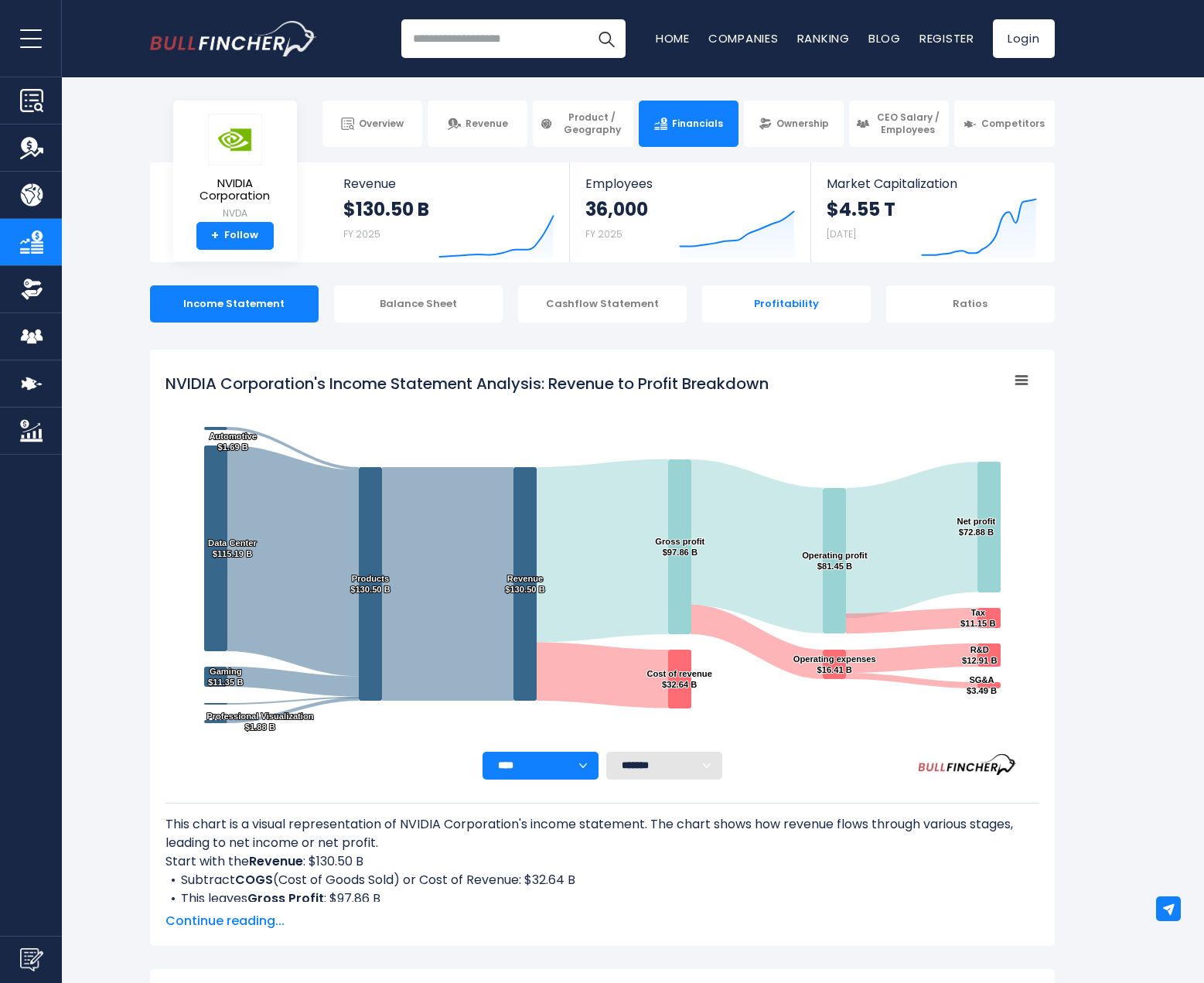
click at [782, 298] on div "Profitability" at bounding box center [786, 304] width 168 height 37
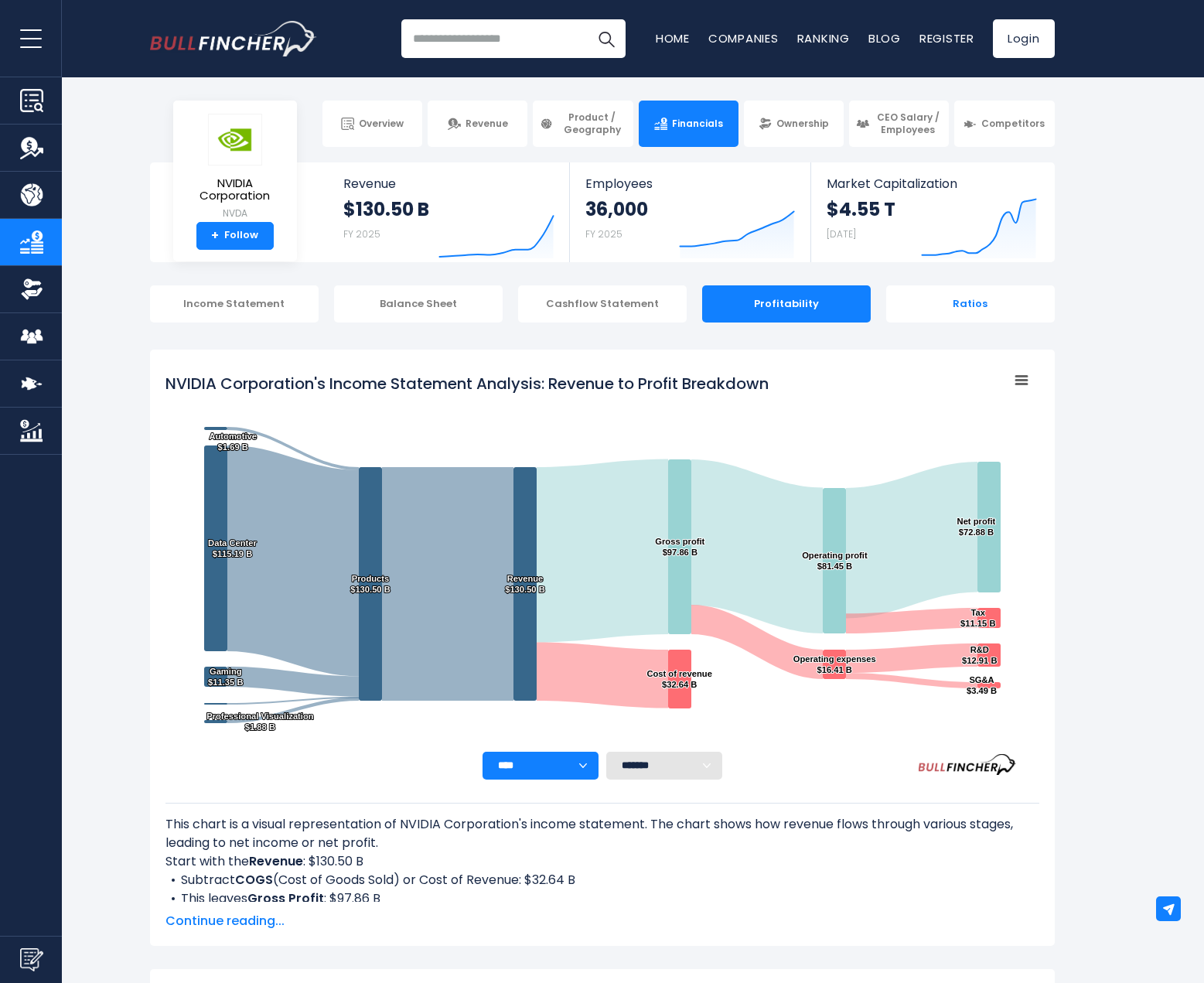
click at [955, 307] on div "Ratios" at bounding box center [970, 304] width 168 height 37
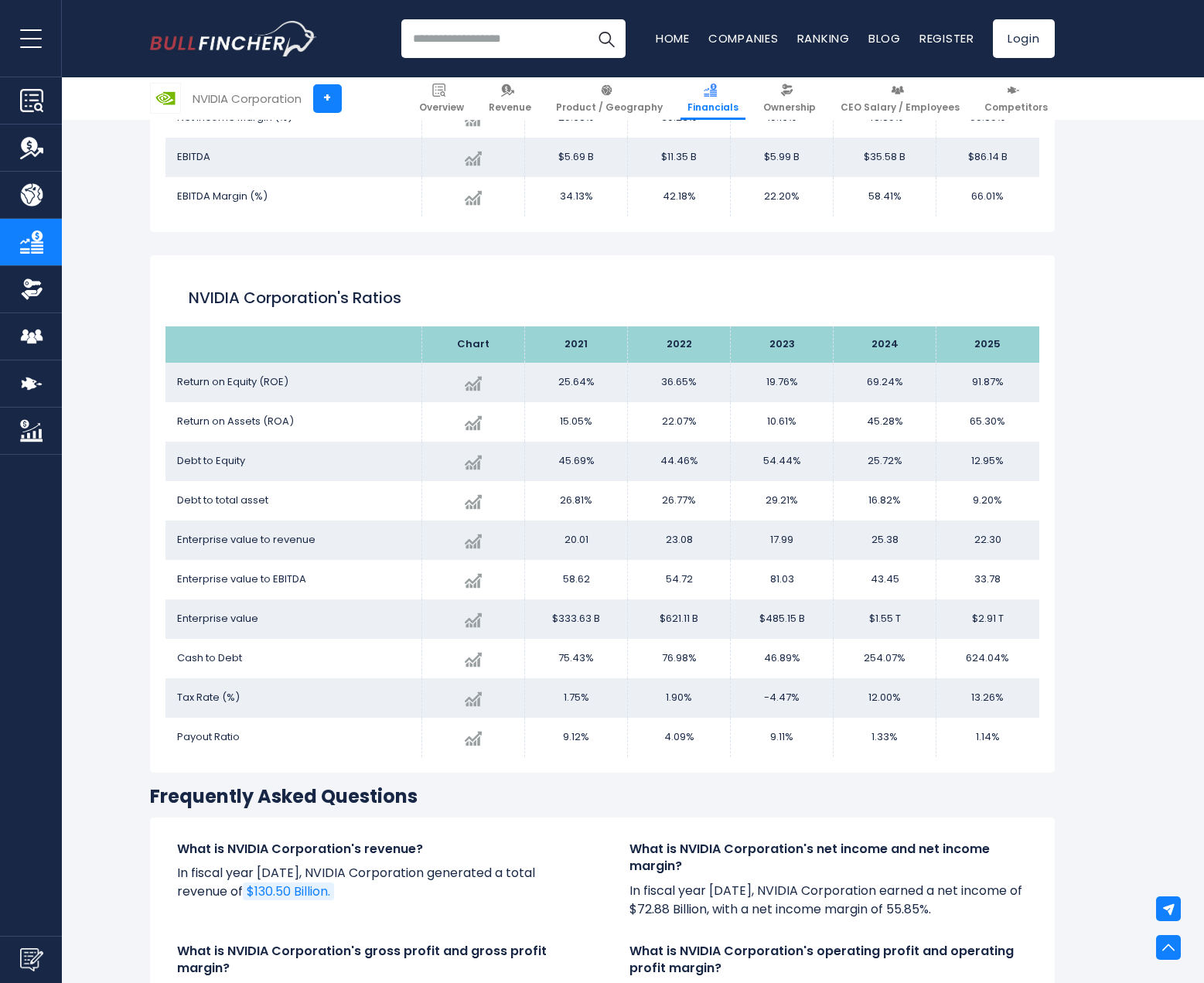
scroll to position [3004, 0]
